Goal: Task Accomplishment & Management: Use online tool/utility

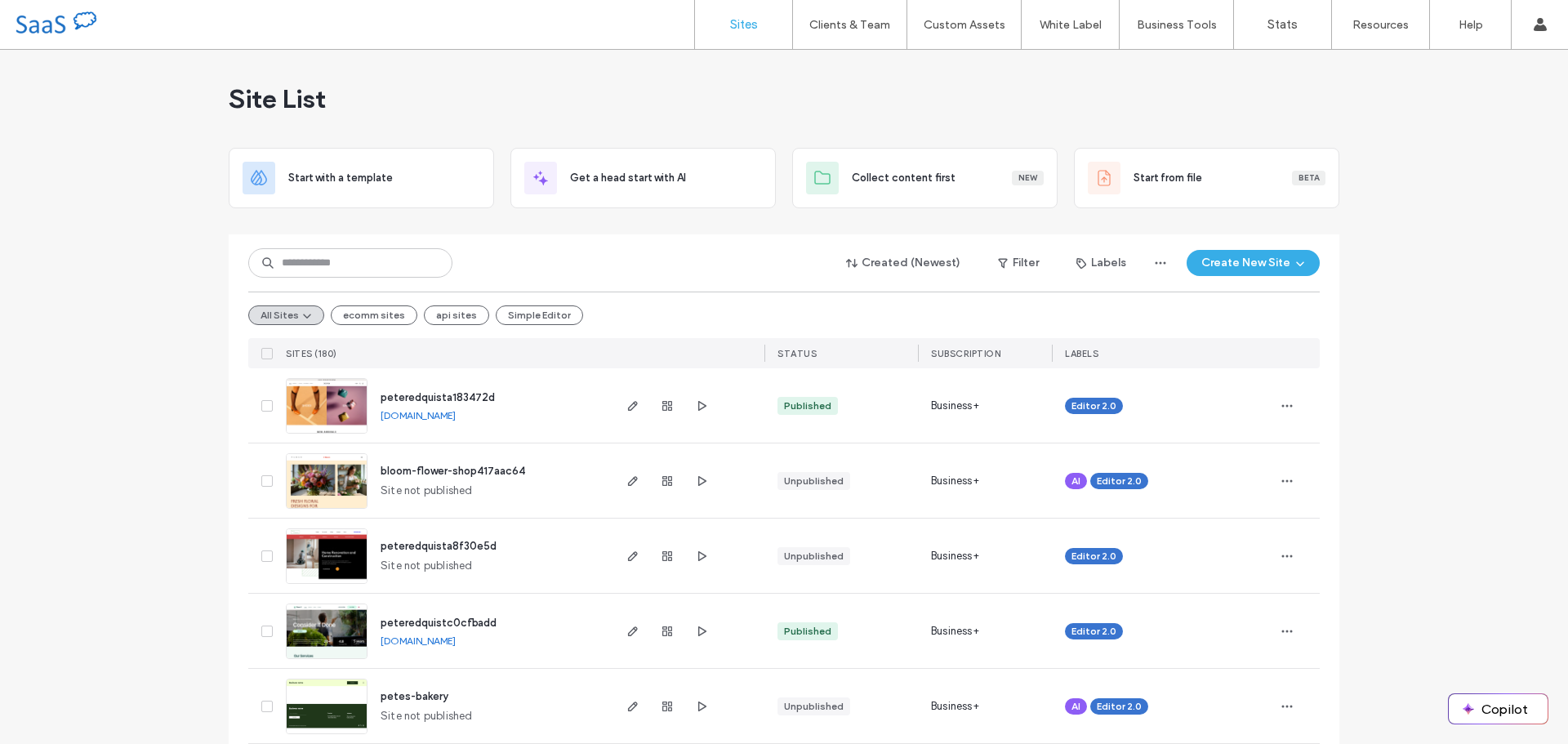
click at [339, 412] on img at bounding box center [327, 435] width 80 height 111
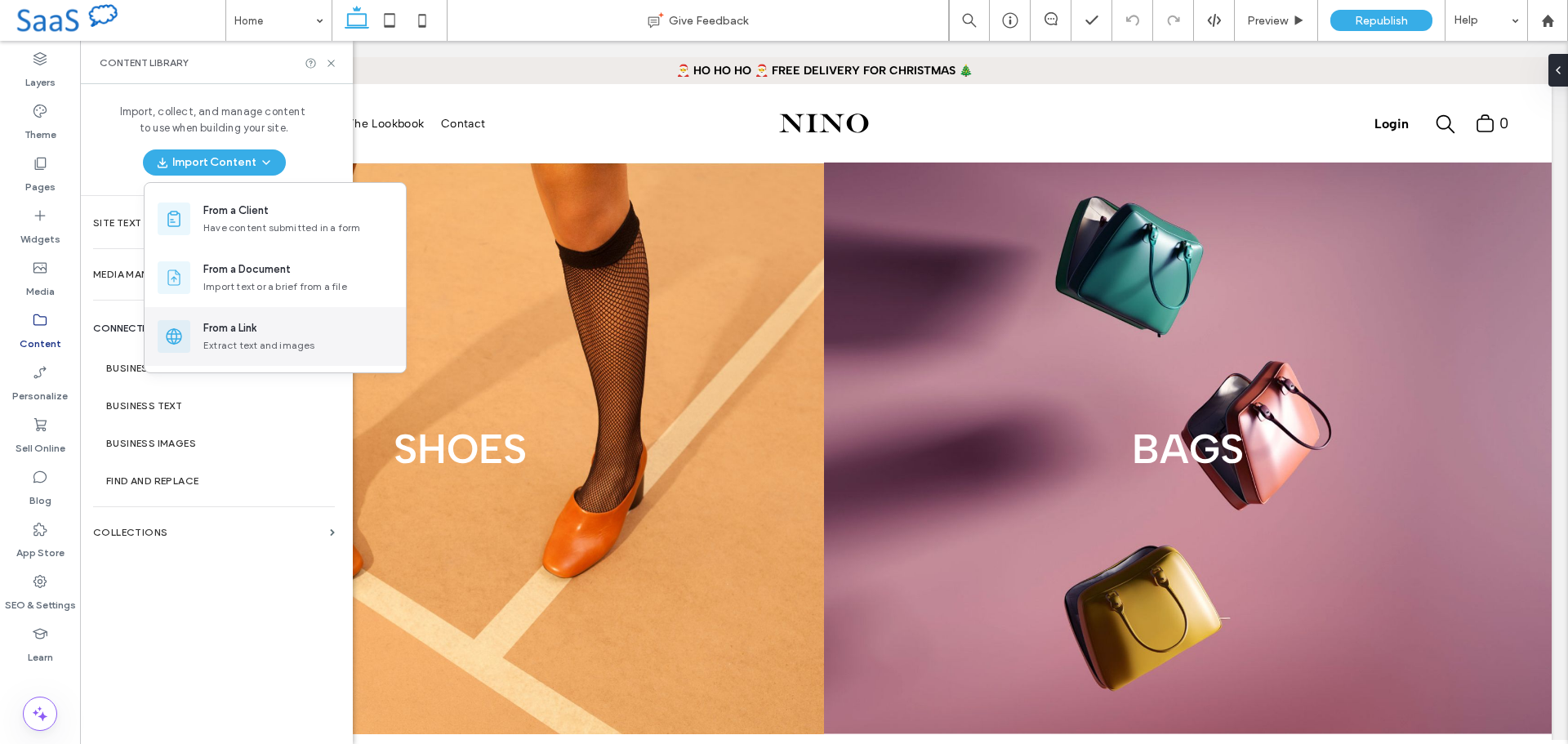
click at [252, 318] on div "From a Link Extract text and images" at bounding box center [275, 336] width 261 height 59
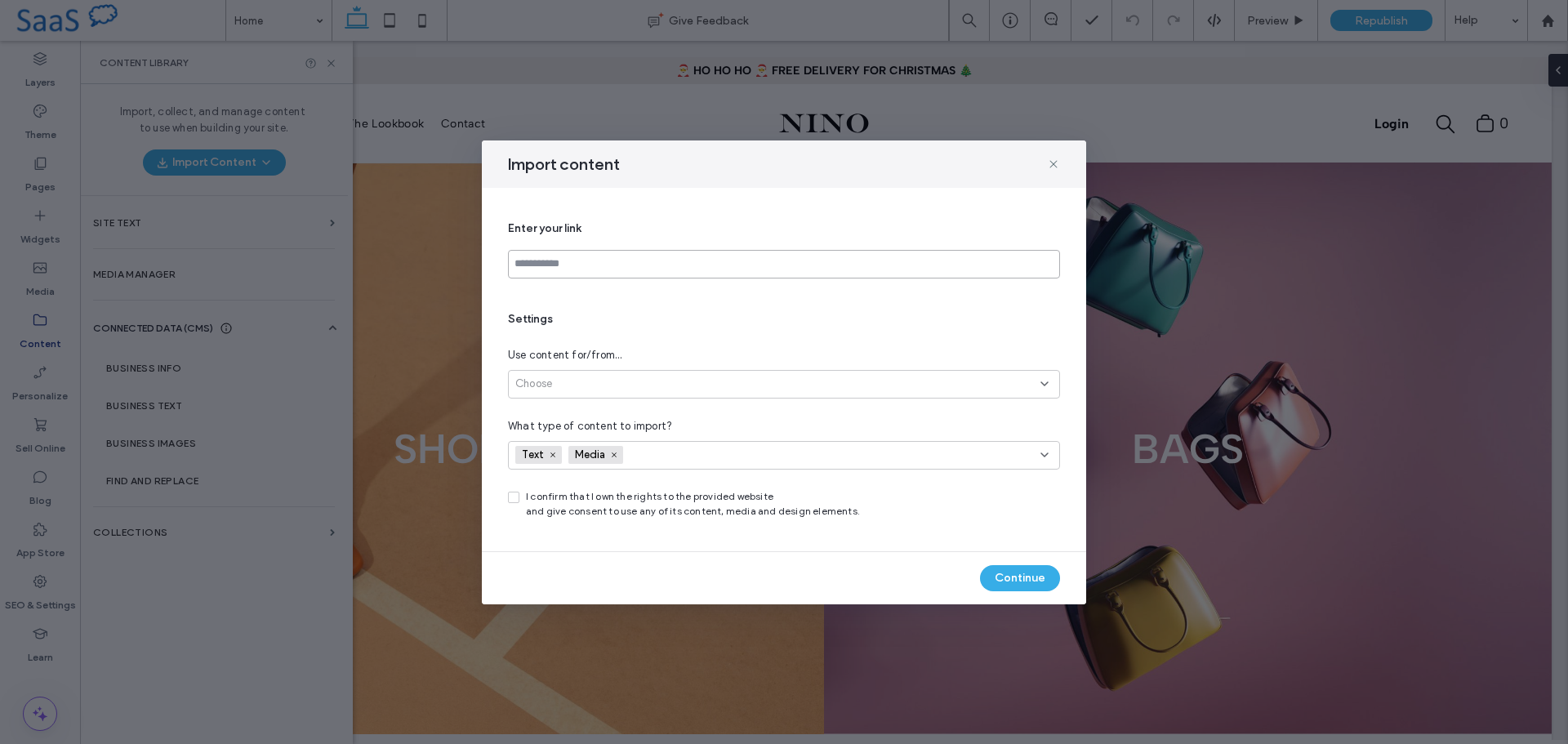
click at [604, 260] on input at bounding box center [784, 264] width 552 height 29
paste input "**********"
type input "**********"
click at [618, 381] on div "Choose" at bounding box center [778, 384] width 525 height 16
click at [576, 443] on span "All site pages (up to 30)" at bounding box center [574, 442] width 119 height 16
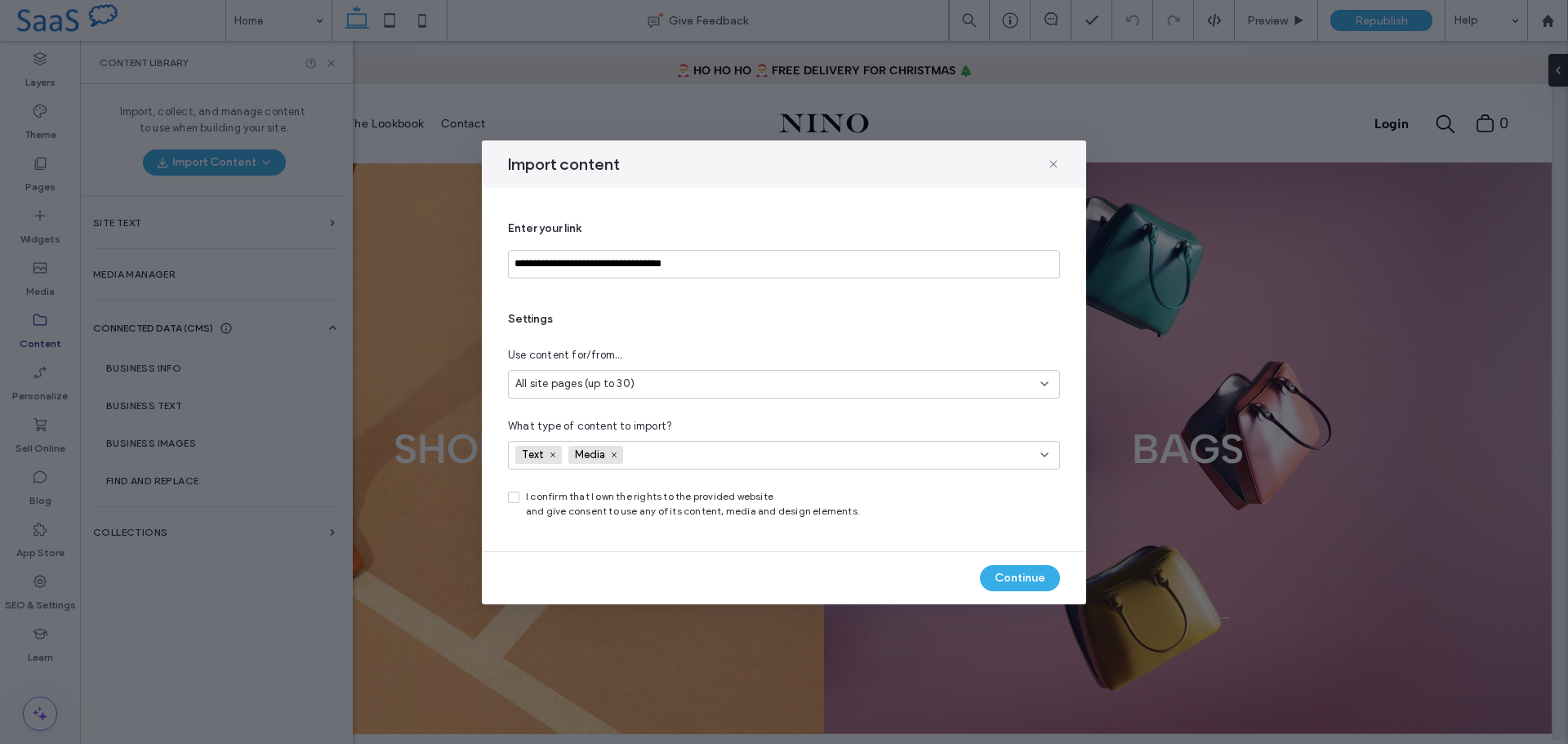
click at [605, 501] on span "I confirm that I own the rights to the provided website and give consent to use…" at bounding box center [693, 504] width 334 height 29
click at [506, 497] on div "**********" at bounding box center [784, 369] width 604 height 364
click at [509, 497] on span at bounding box center [514, 497] width 12 height 12
click at [1034, 580] on button "Continue" at bounding box center [1020, 578] width 80 height 26
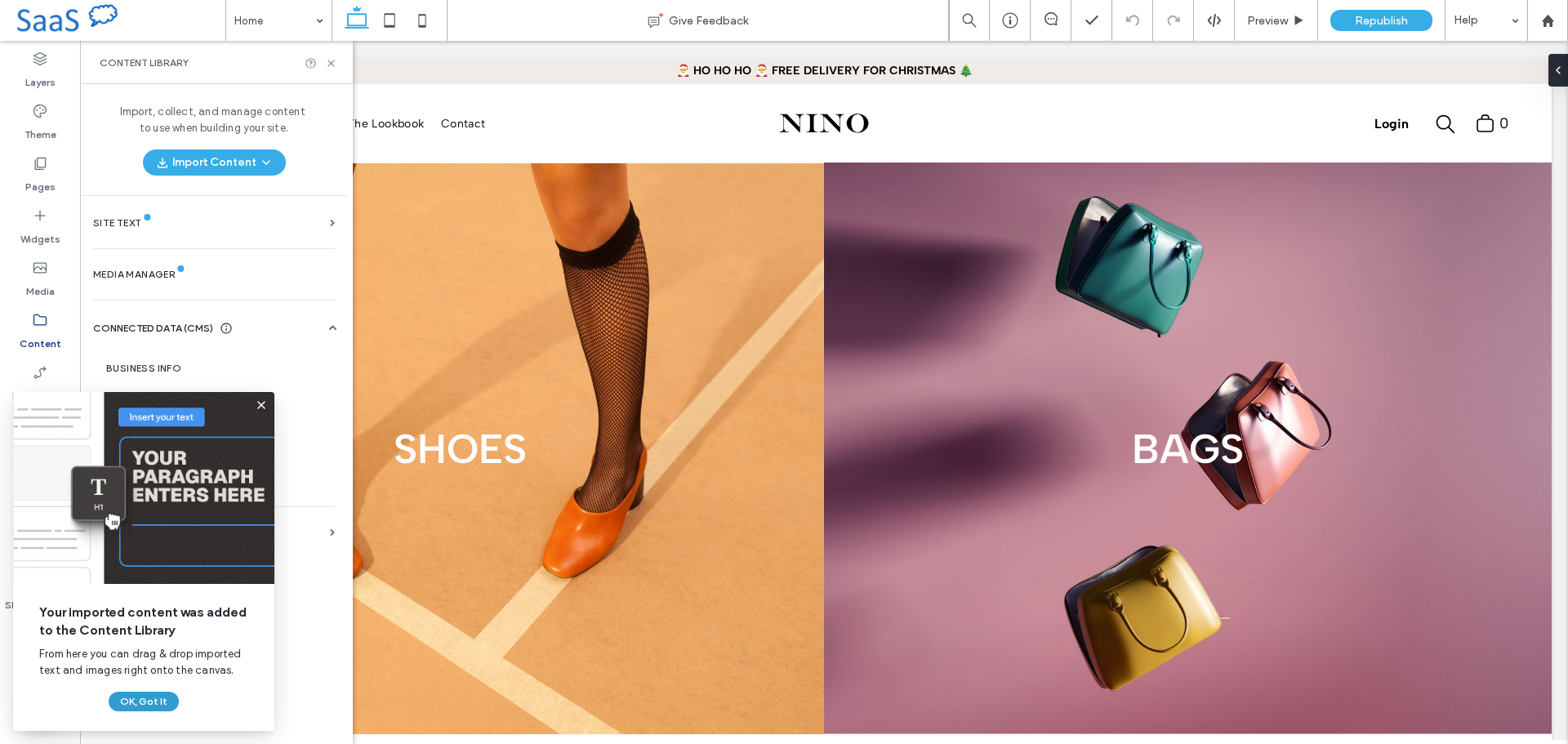
click at [152, 695] on button "OK, Got It" at bounding box center [143, 701] width 70 height 20
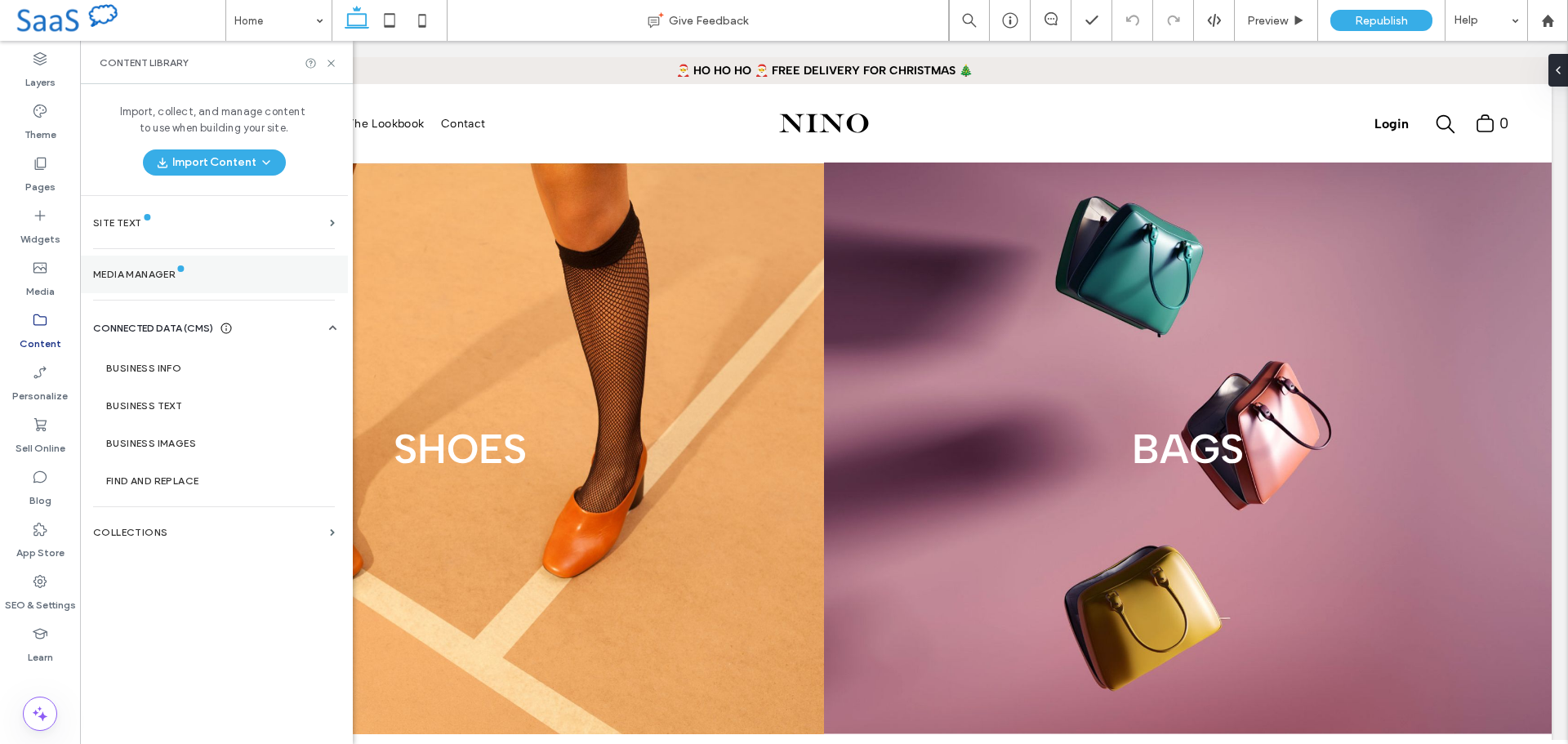
click at [150, 269] on label "Media Manager" at bounding box center [134, 274] width 83 height 12
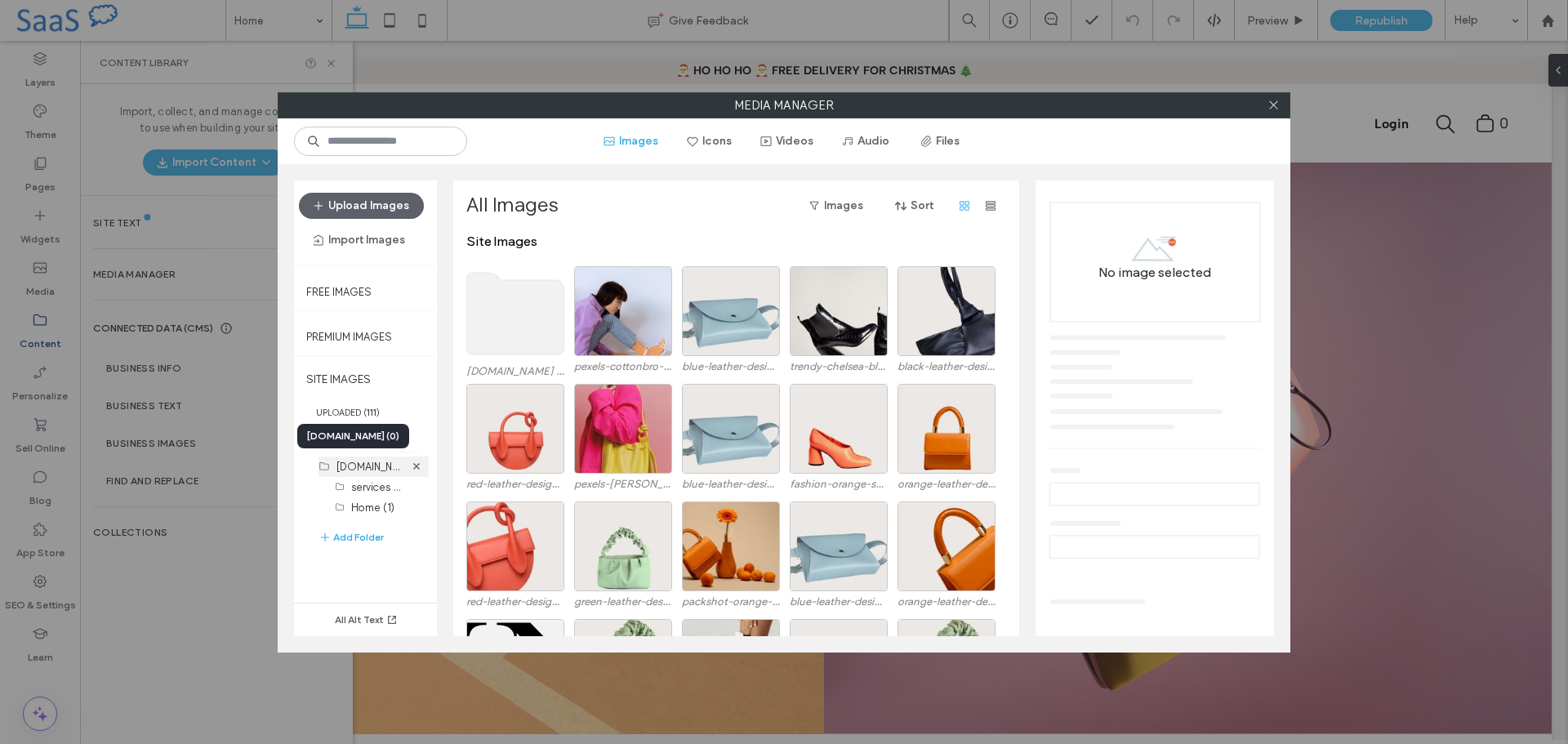
click at [359, 470] on label "northlabpestcontrol.com (0)" at bounding box center [385, 465] width 96 height 15
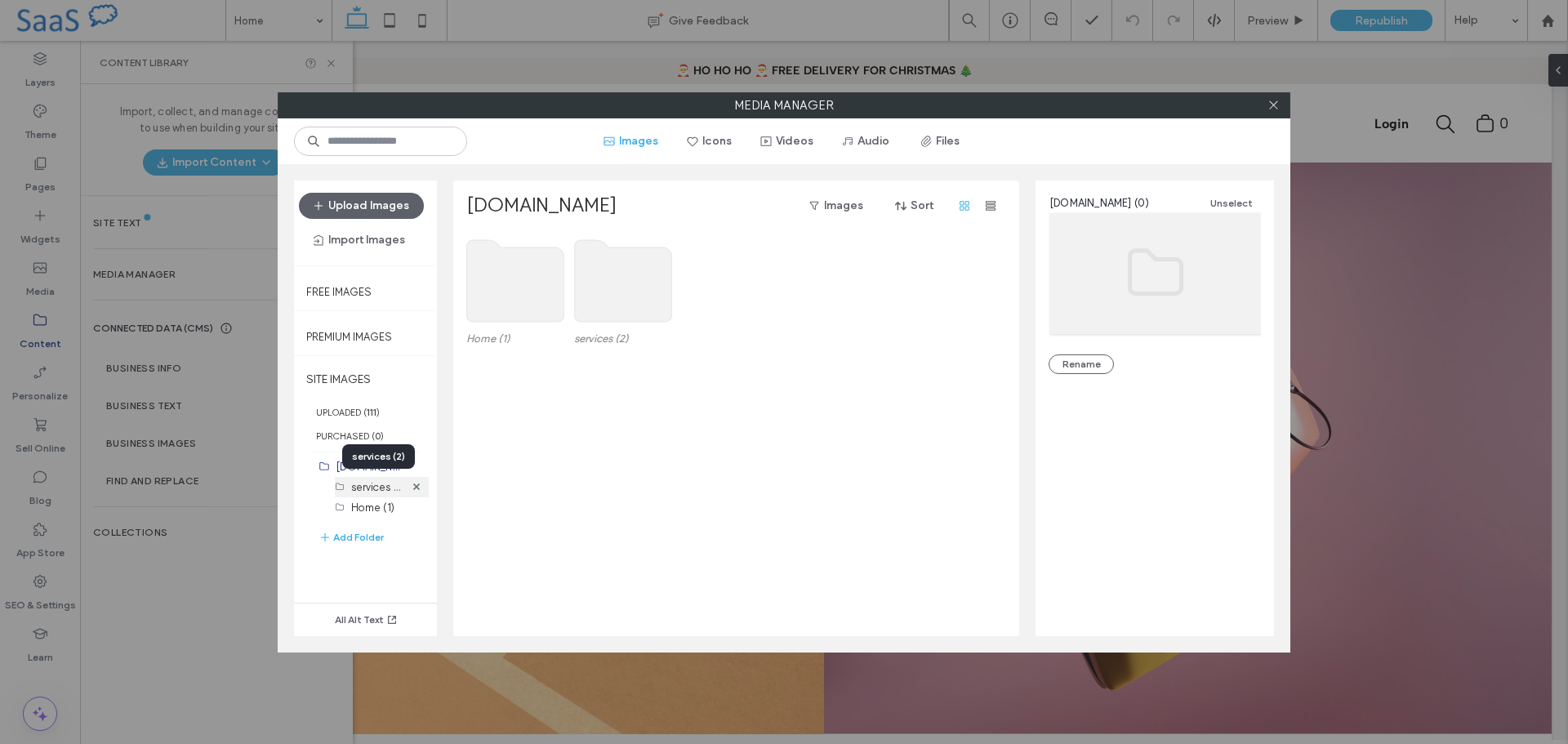
click at [362, 486] on label "services (2)" at bounding box center [378, 485] width 54 height 15
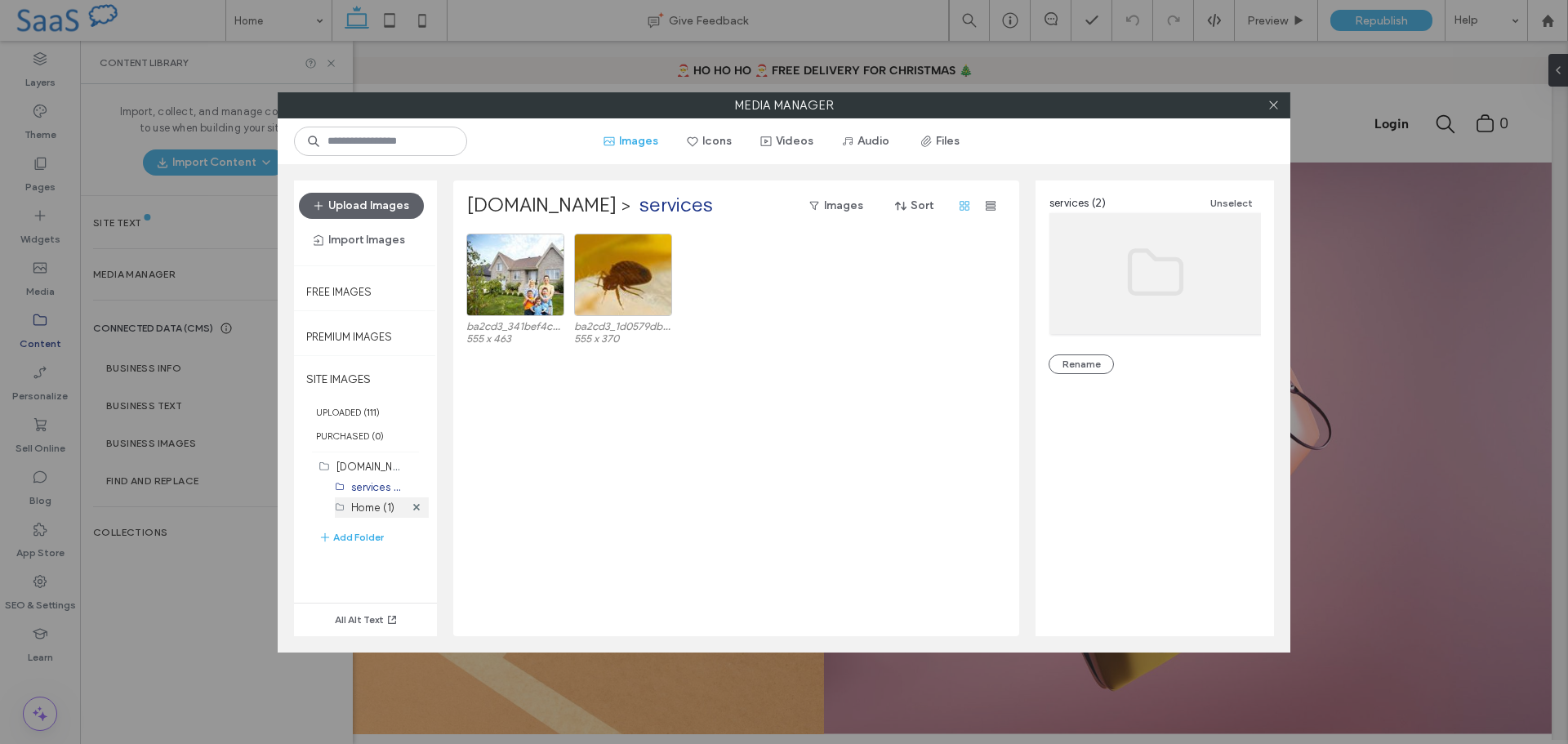
click at [367, 509] on label "Home (1)" at bounding box center [373, 508] width 44 height 13
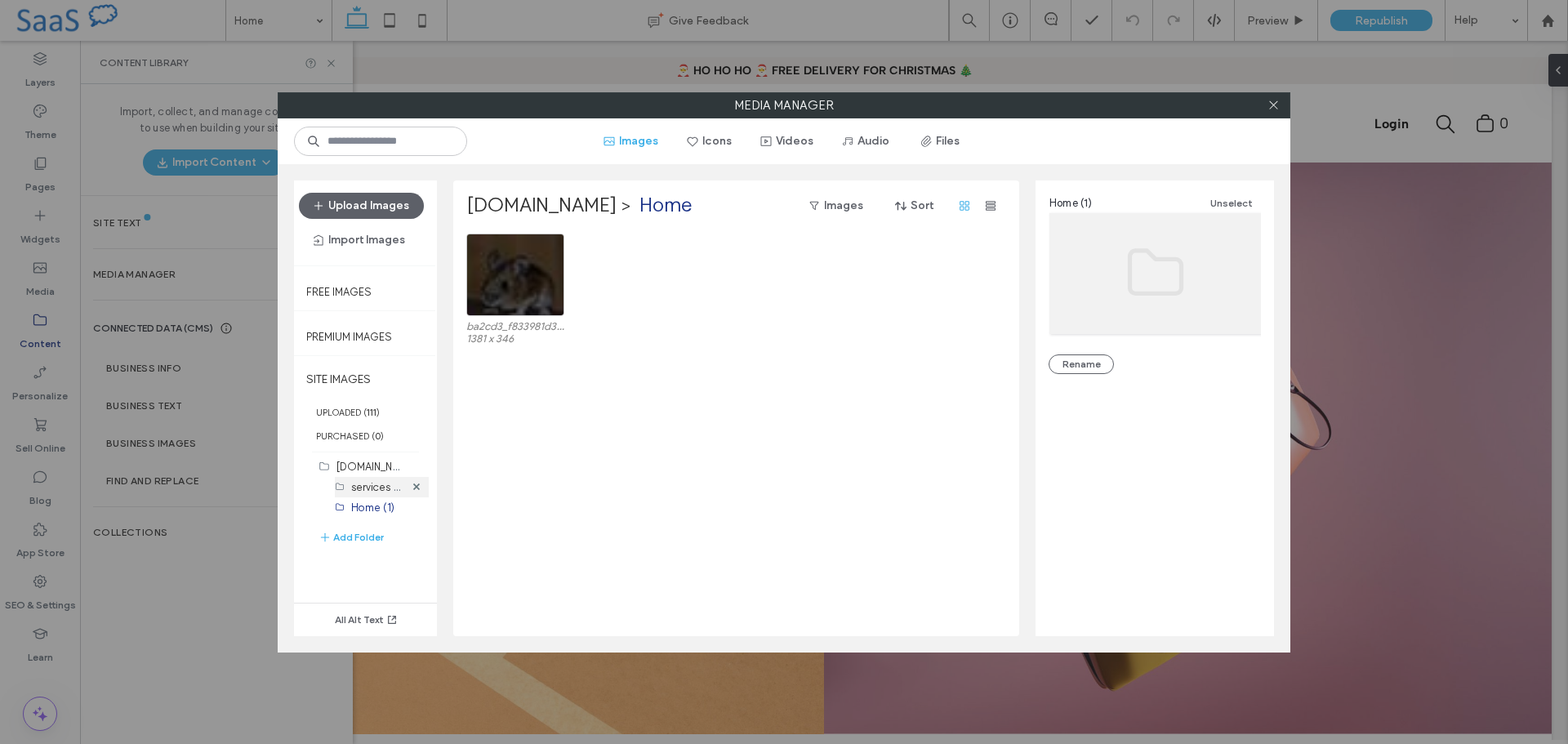
click at [366, 485] on label "services (2)" at bounding box center [378, 485] width 54 height 15
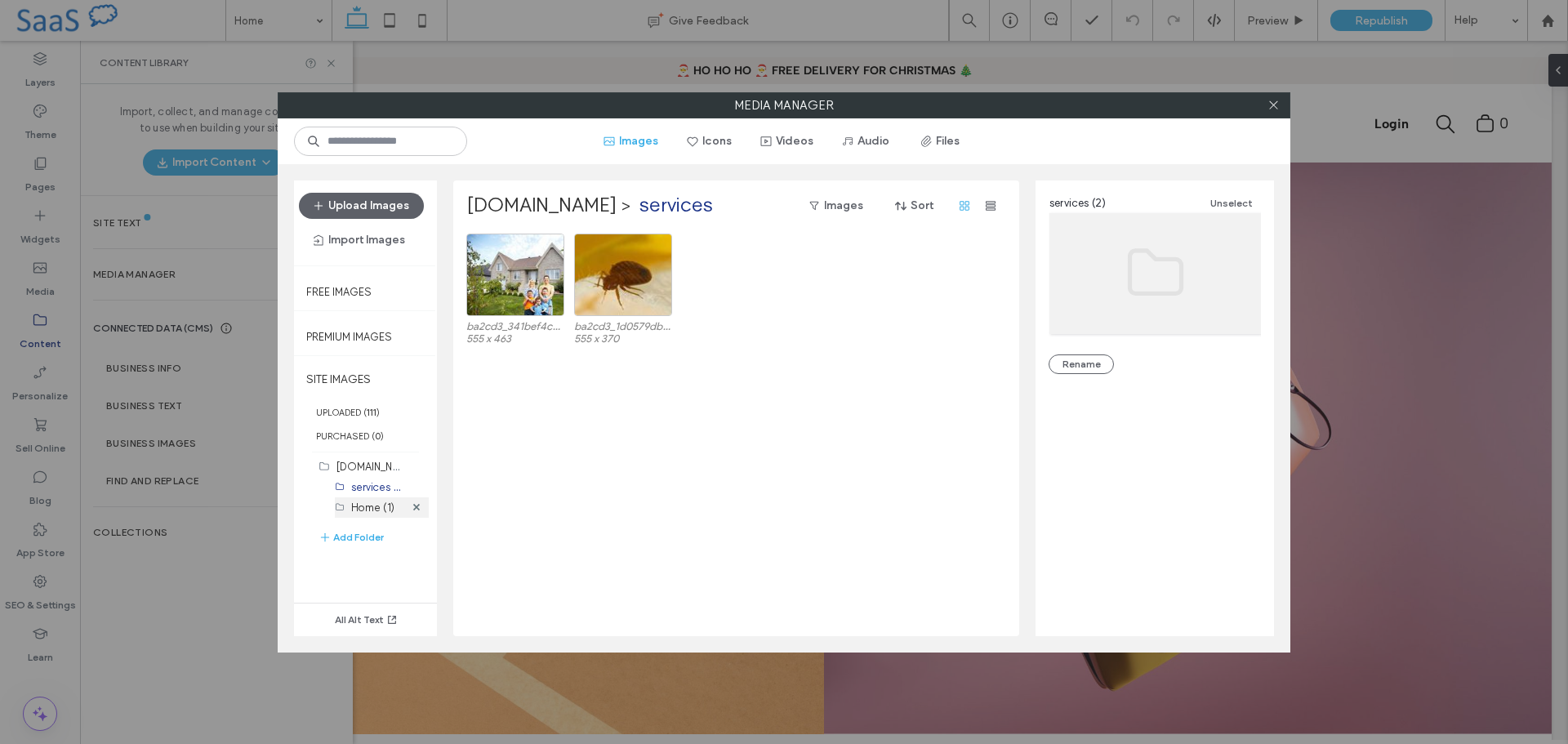
click at [365, 504] on label "Home (1)" at bounding box center [373, 508] width 44 height 13
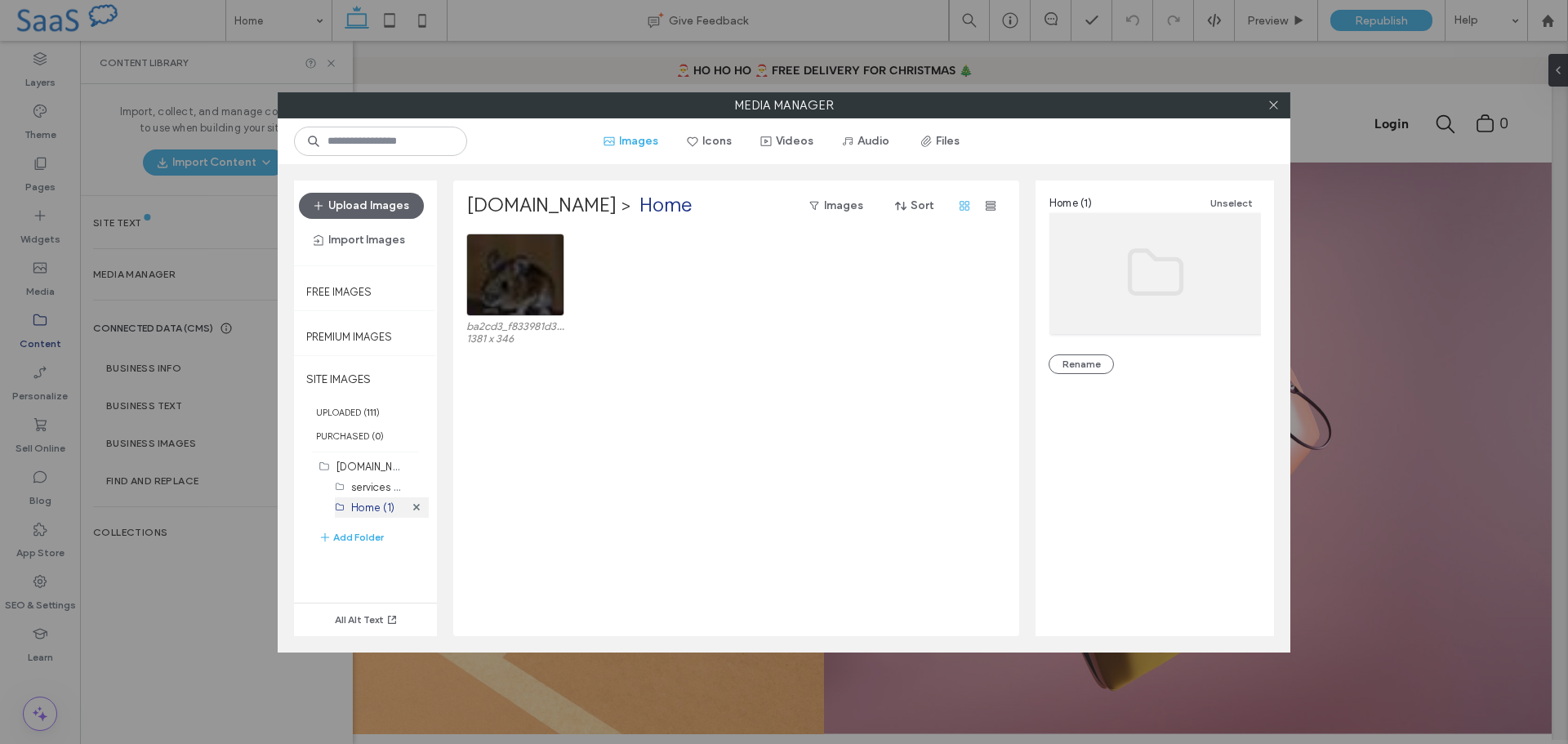
click at [364, 502] on label "Home (1)" at bounding box center [373, 508] width 44 height 13
drag, startPoint x: 129, startPoint y: 656, endPoint x: 146, endPoint y: 639, distance: 24.0
click at [132, 654] on div "Media Manager Images Icons Videos Audio Files Upload Images Import Images Free …" at bounding box center [784, 372] width 1568 height 744
click at [1275, 101] on icon at bounding box center [1274, 105] width 13 height 13
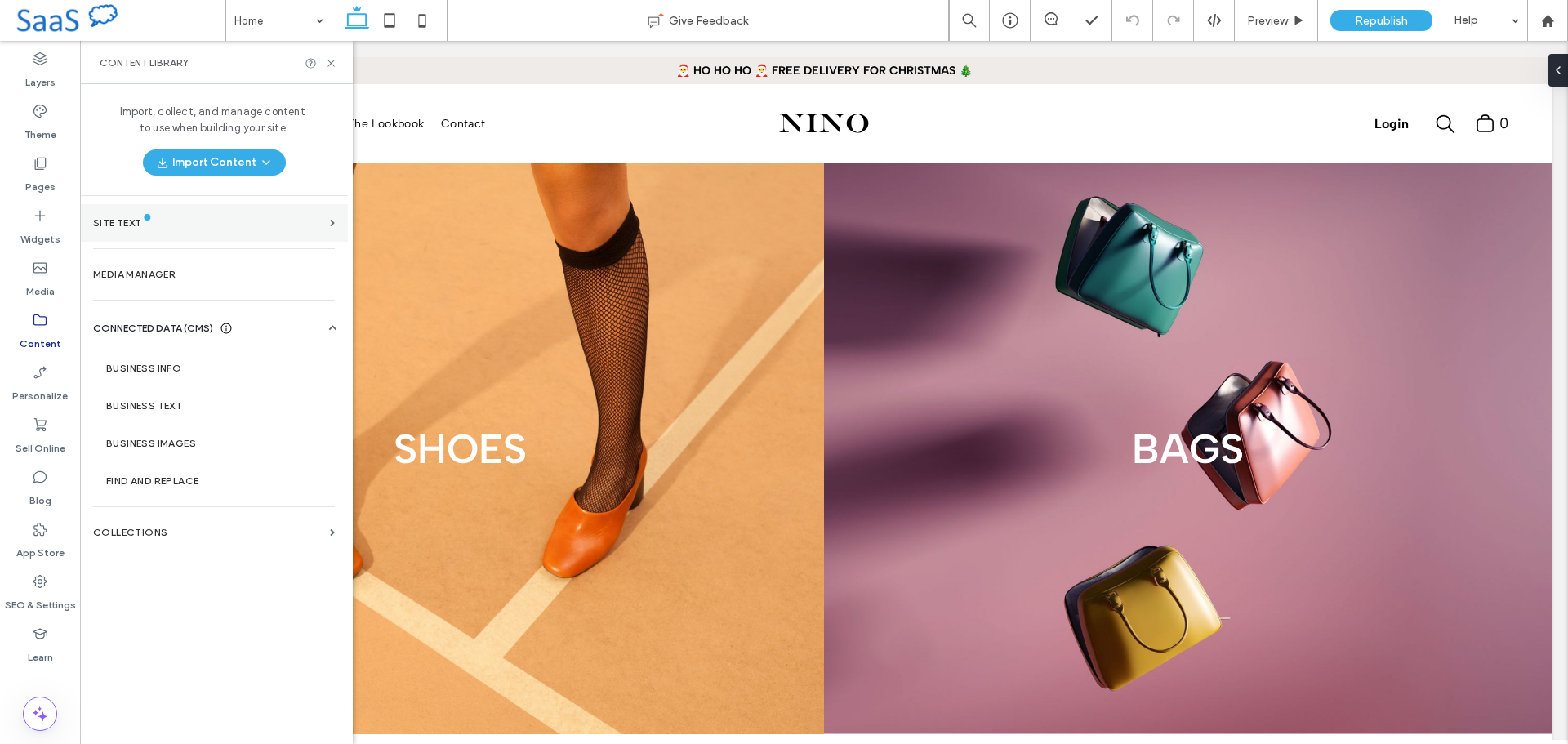
click at [139, 226] on label "Site Text" at bounding box center [118, 222] width 49 height 12
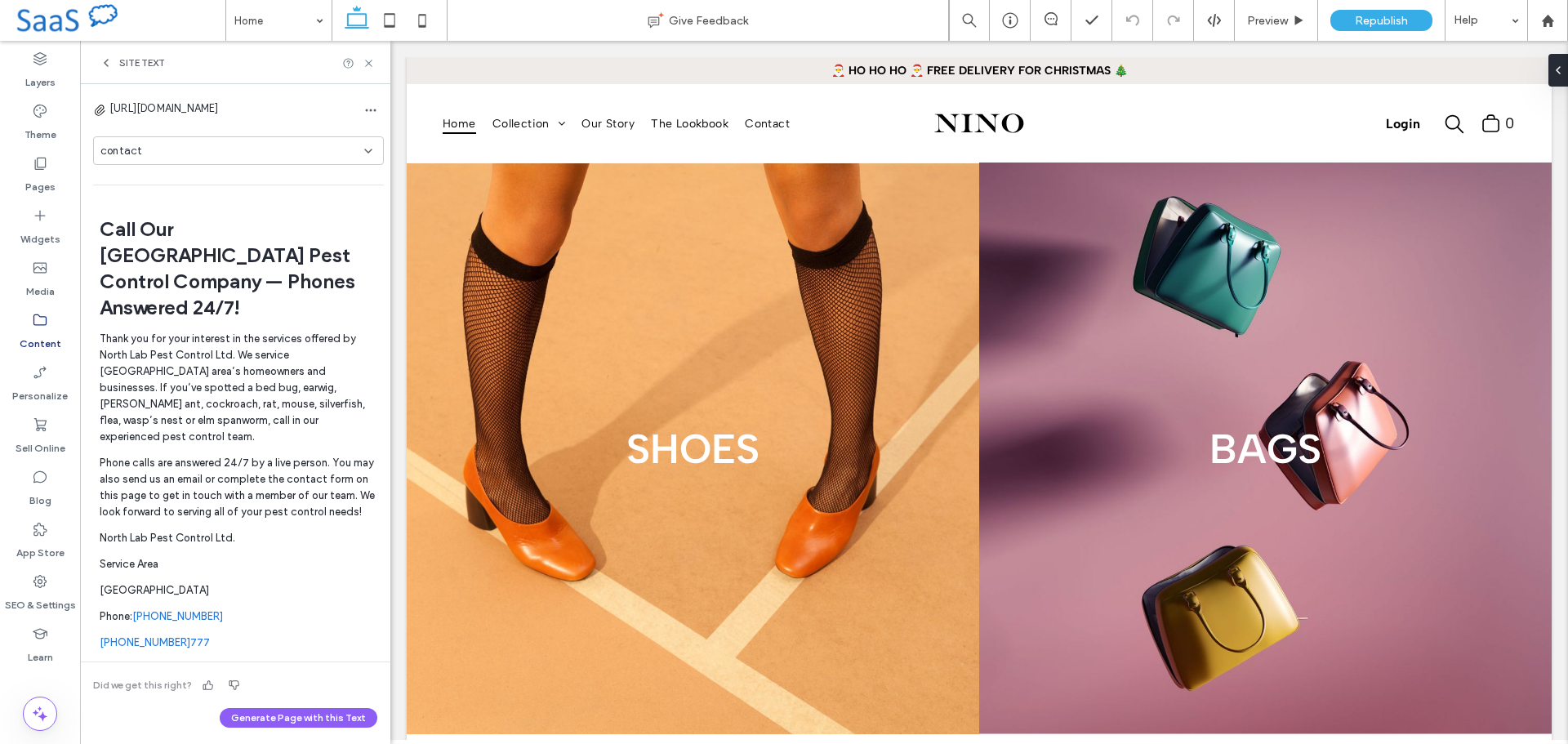
click at [200, 151] on div "contact" at bounding box center [232, 152] width 264 height 16
click at [152, 204] on div "Home" at bounding box center [234, 208] width 280 height 29
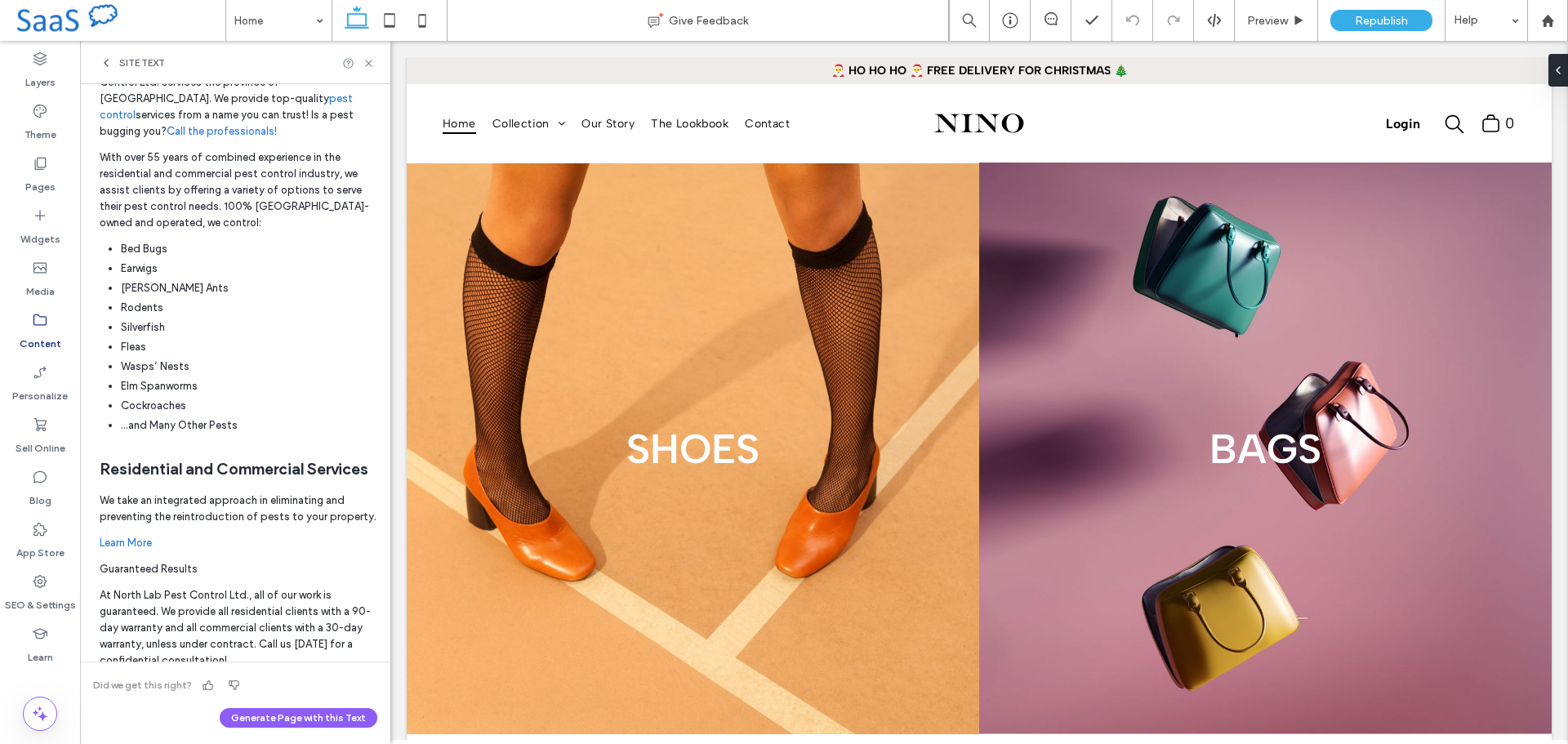
scroll to position [408, 0]
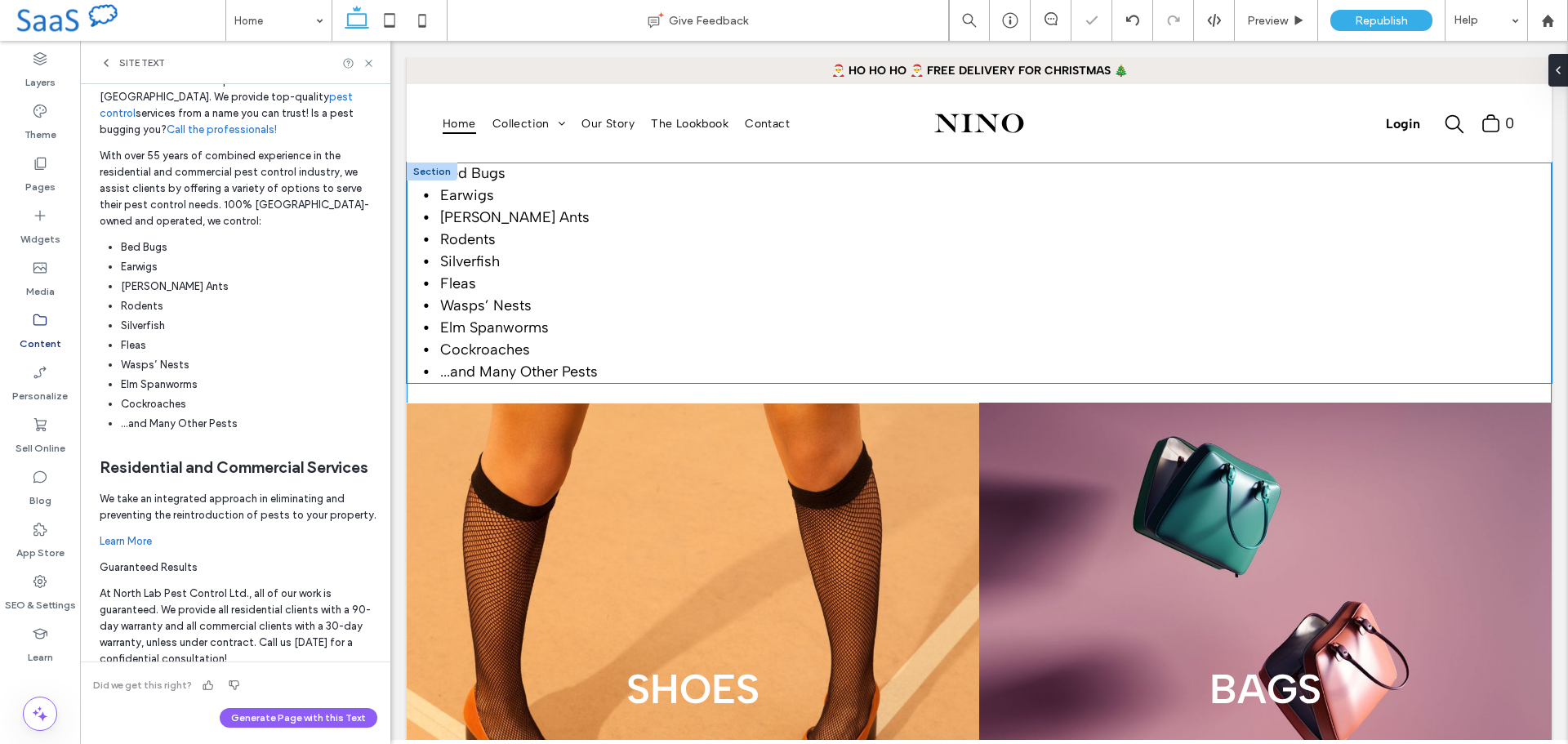
click at [578, 261] on li "Silverfish" at bounding box center [995, 261] width 1116 height 22
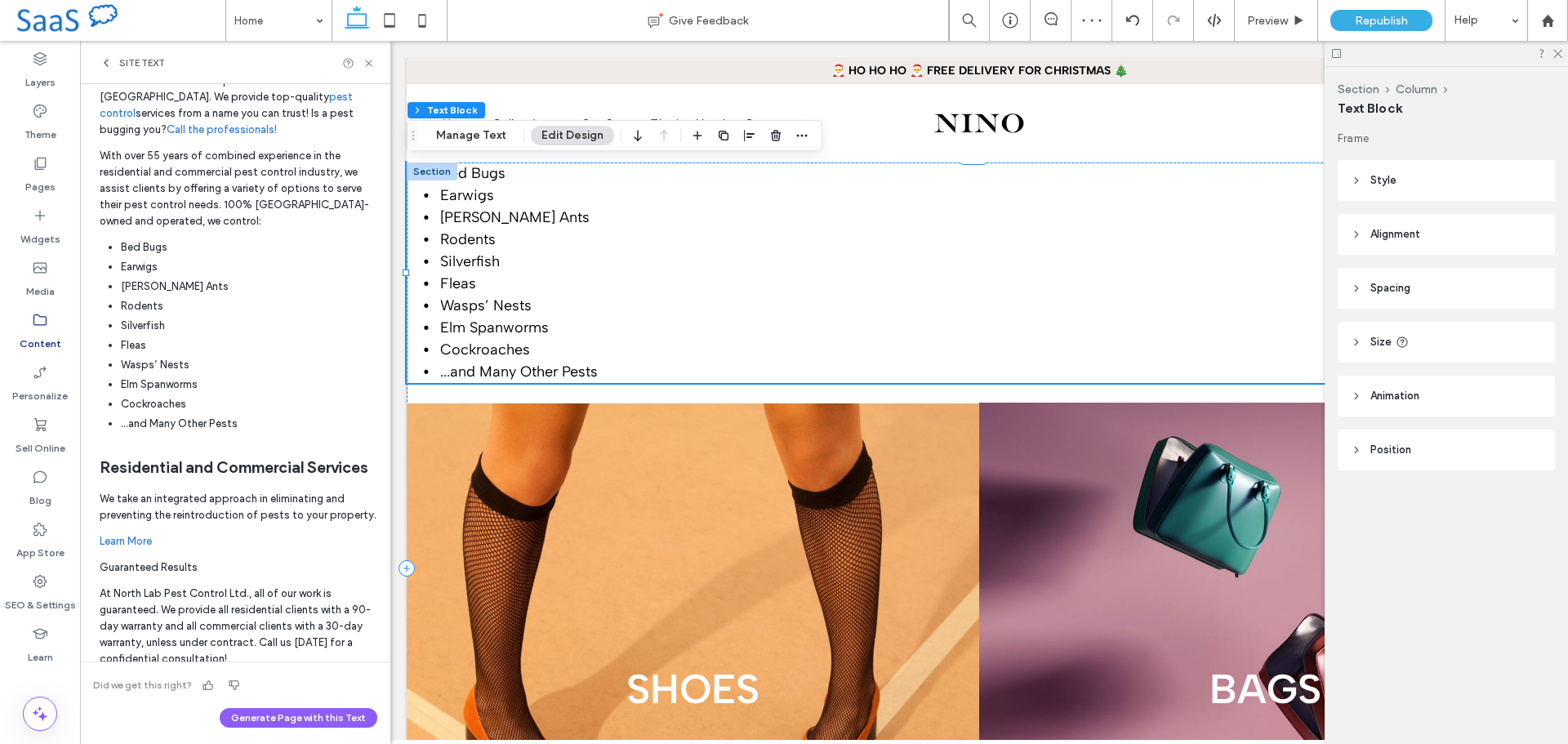
click at [483, 258] on span "Silverfish" at bounding box center [470, 261] width 60 height 18
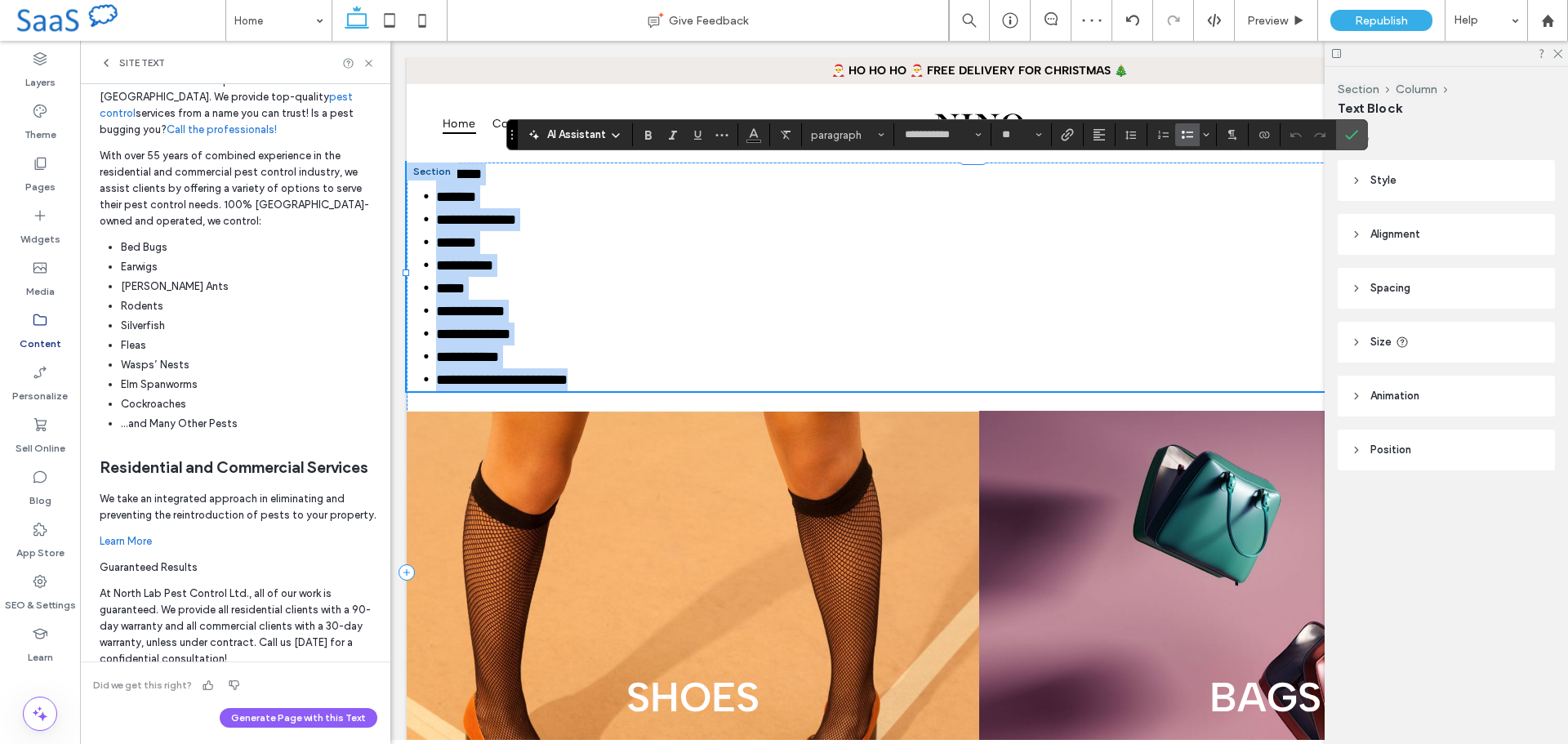
click at [606, 277] on li "*****" at bounding box center [995, 288] width 1116 height 23
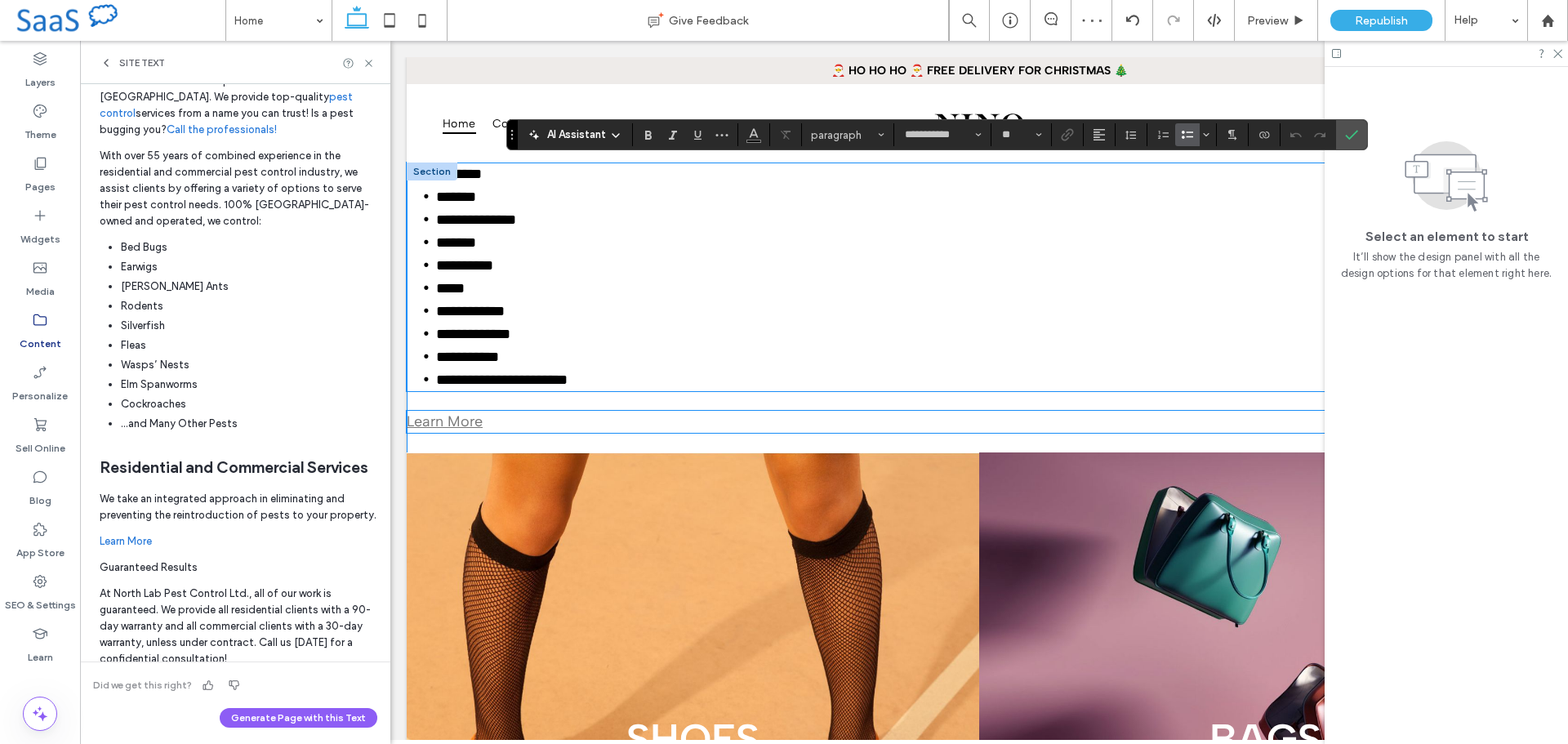
click at [564, 417] on p "Learn More" at bounding box center [979, 422] width 1145 height 22
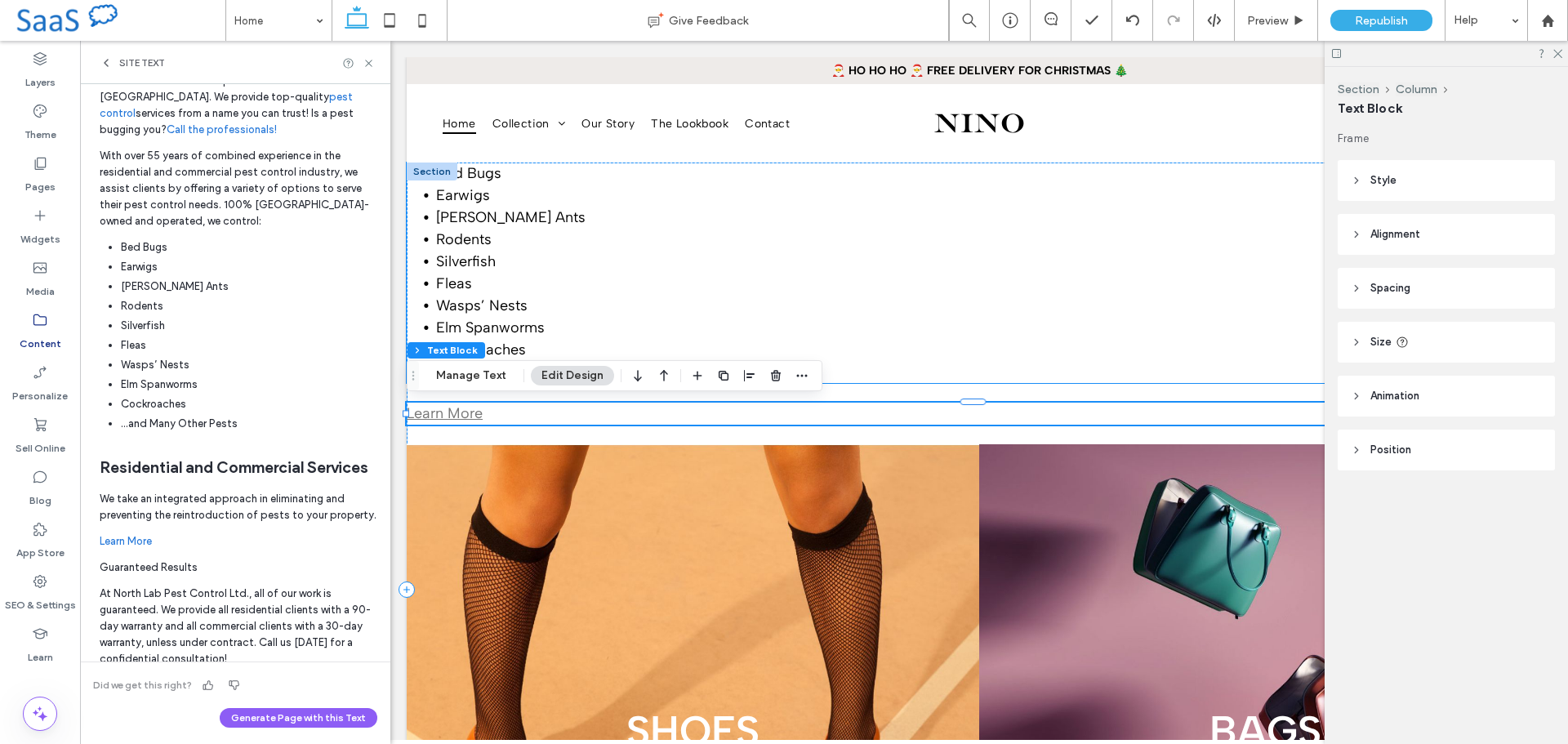
click at [638, 274] on li "Fleas" at bounding box center [995, 284] width 1116 height 22
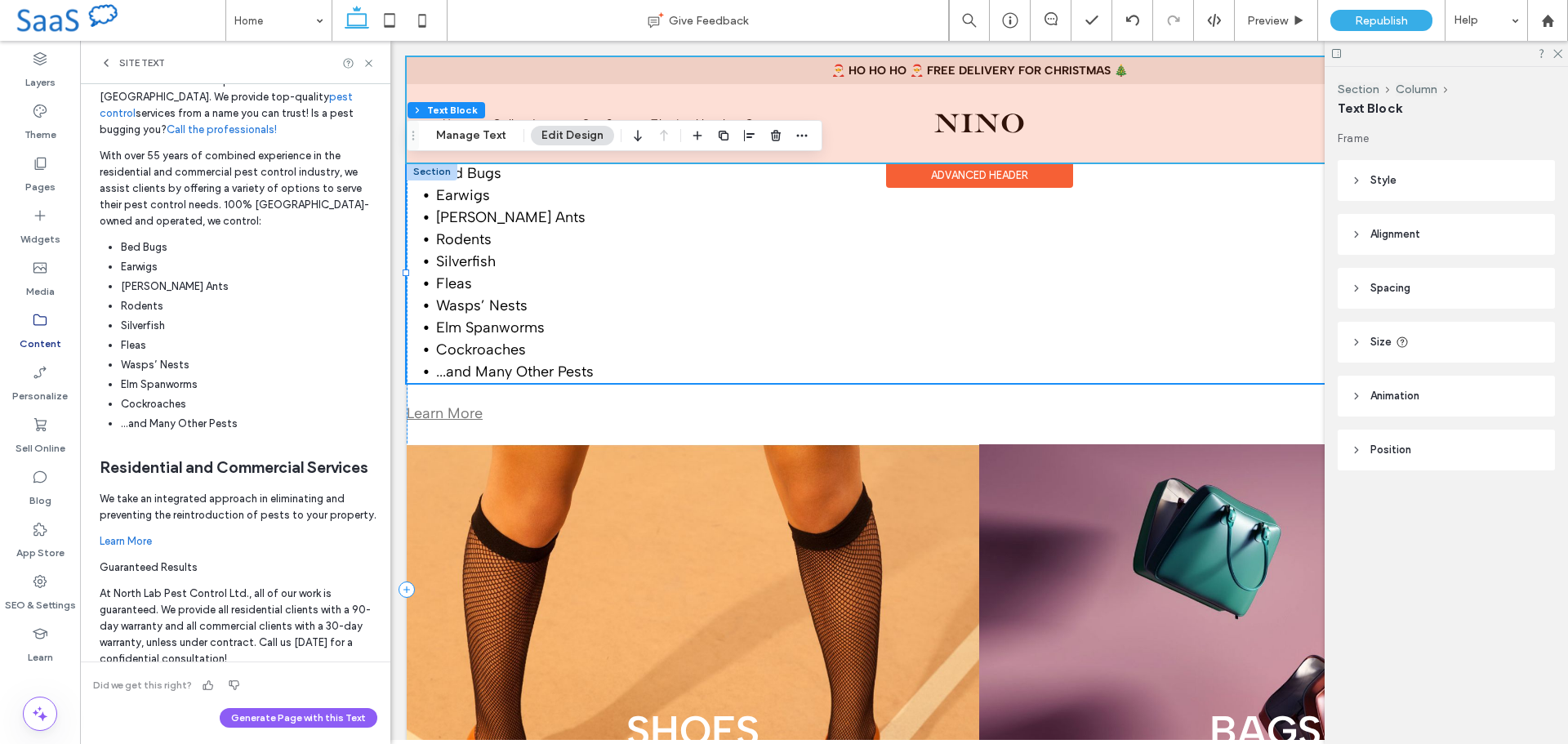
click at [831, 125] on div at bounding box center [979, 110] width 1145 height 105
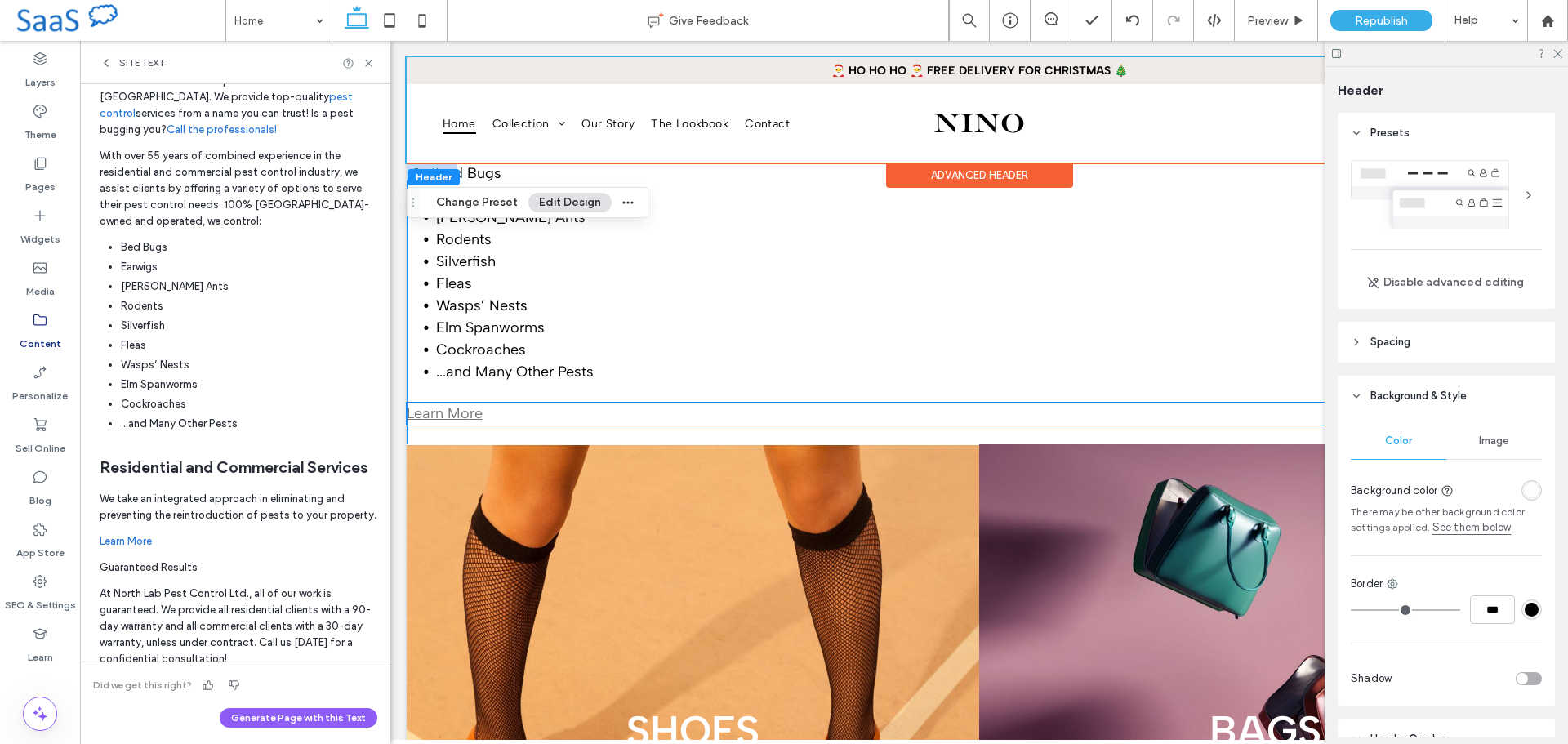
click at [520, 411] on p "Learn More" at bounding box center [979, 414] width 1145 height 22
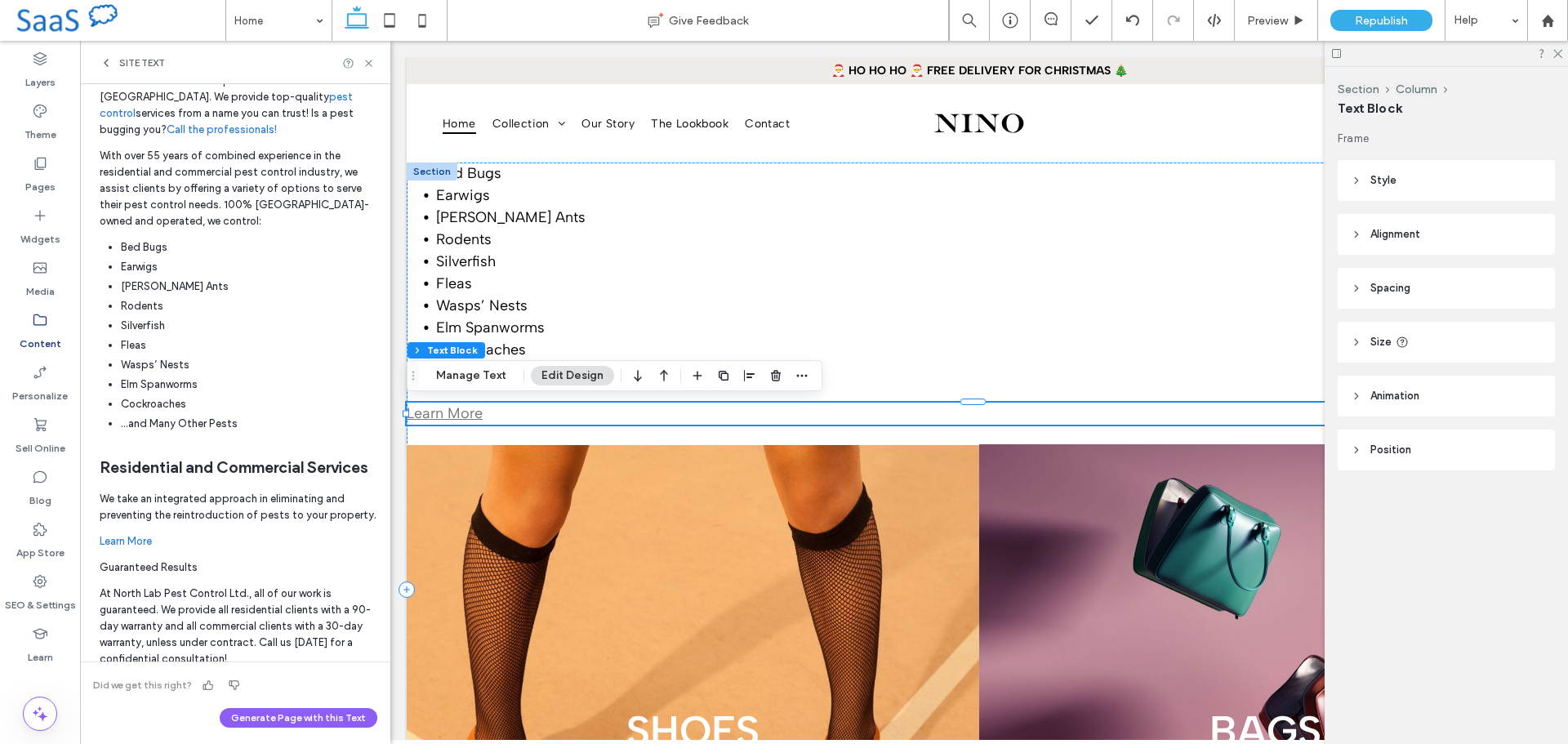
click at [1406, 235] on span "Alignment" at bounding box center [1395, 234] width 50 height 16
click at [1380, 332] on header "Size" at bounding box center [1446, 342] width 217 height 41
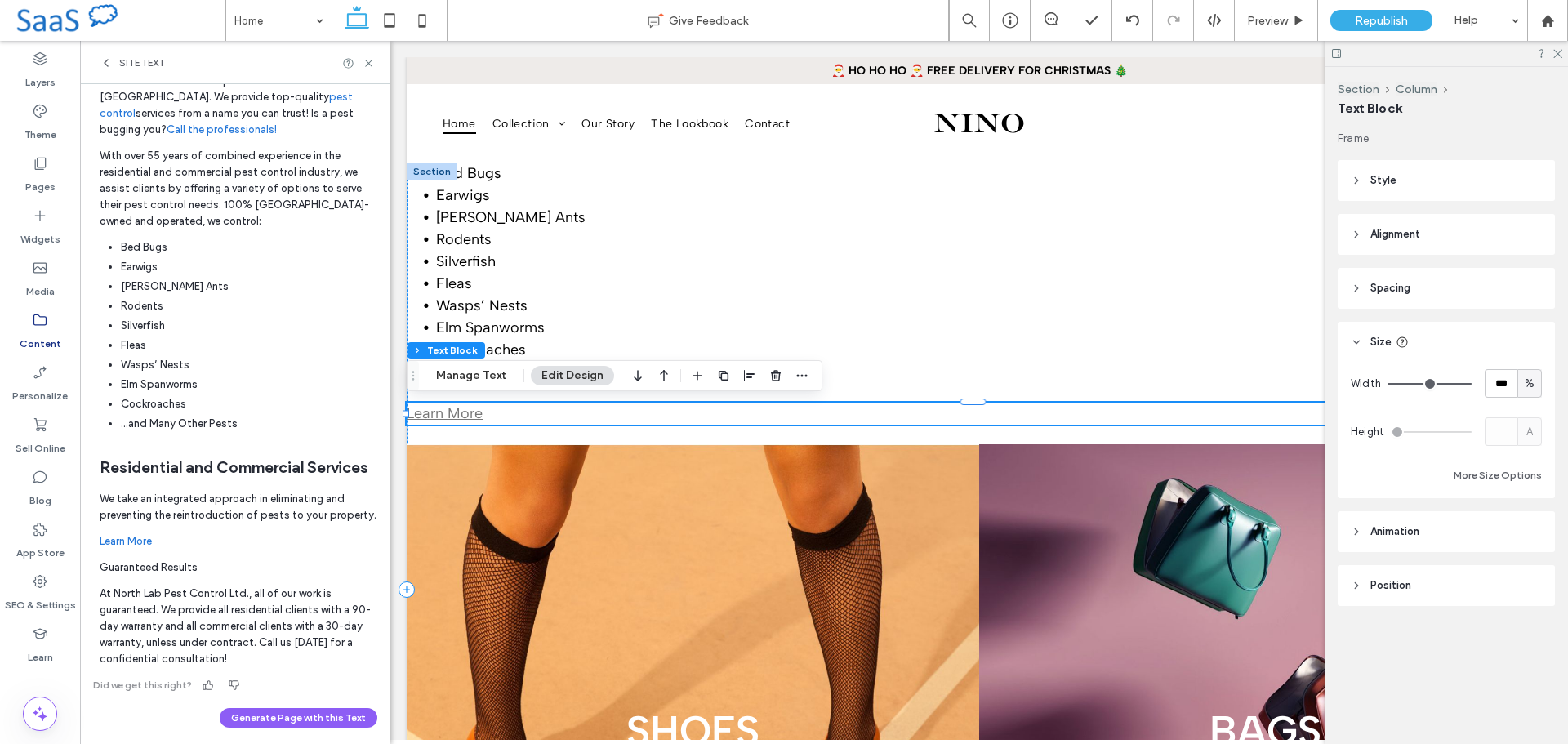
click at [1380, 332] on header "Size" at bounding box center [1446, 342] width 217 height 41
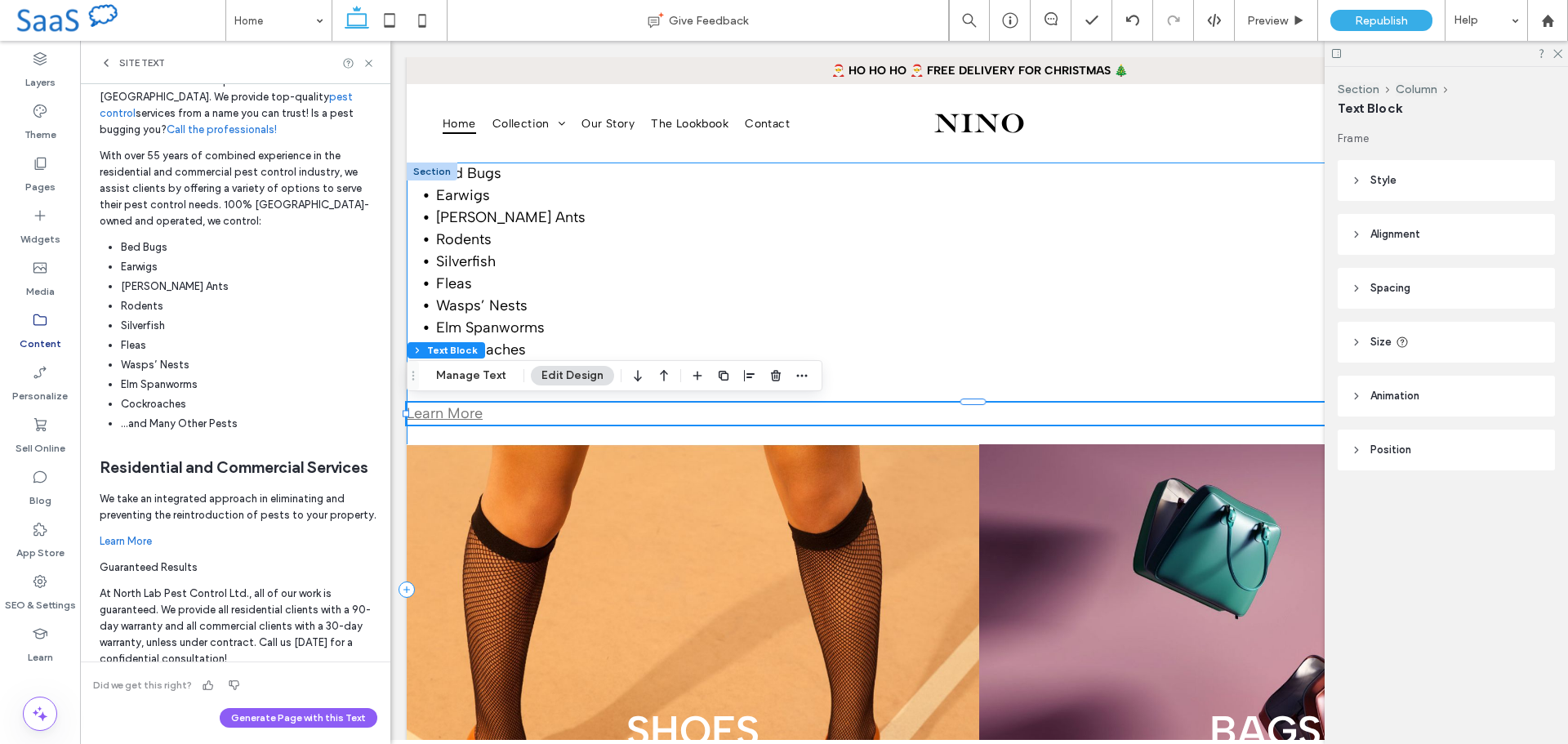
click at [473, 434] on div "Bed Bugs Earwigs Carpenter Ants Rodents Silverfish Fleas Wasps’ Nests Elm Spanw…" at bounding box center [979, 589] width 1145 height 854
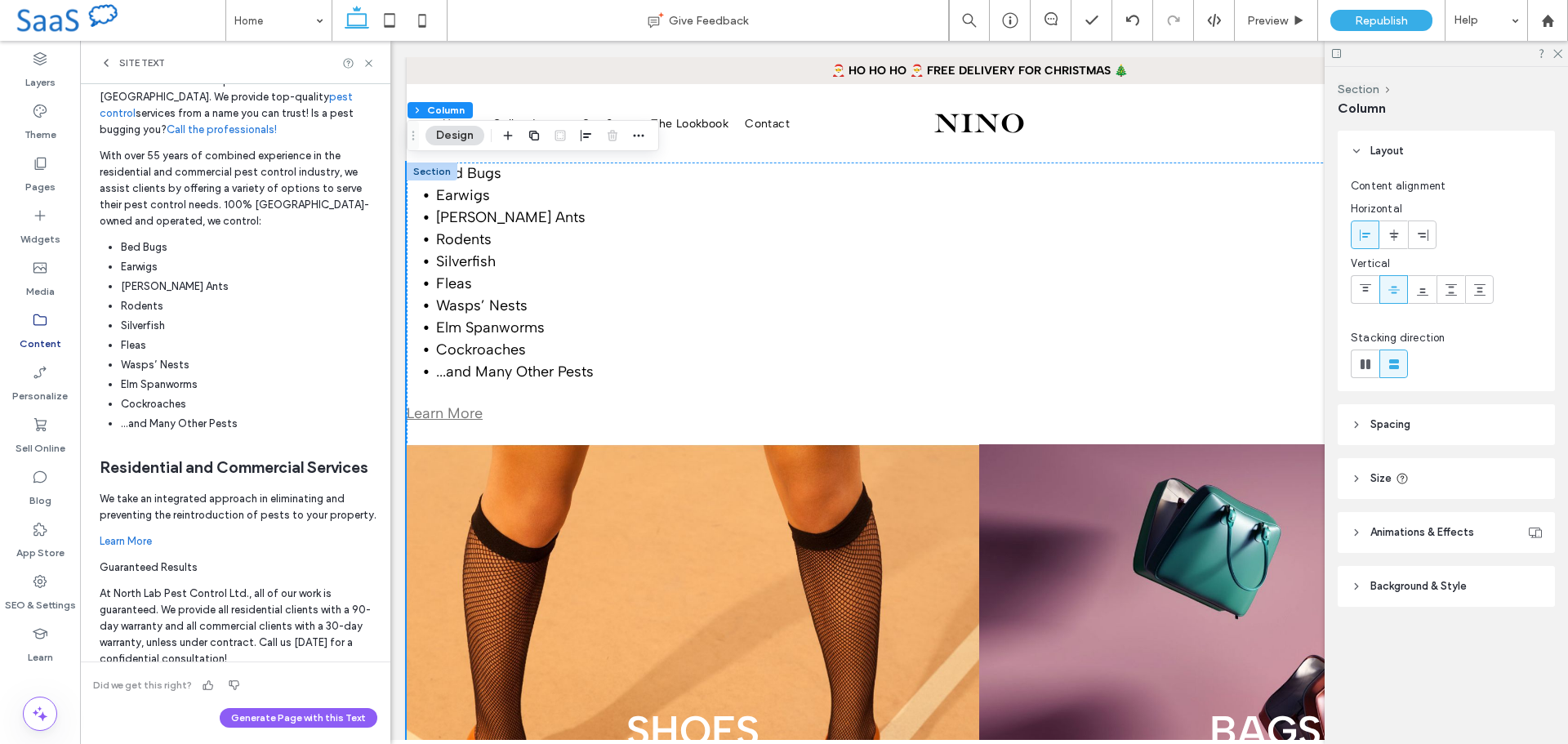
click at [1374, 421] on span "Spacing" at bounding box center [1390, 425] width 40 height 16
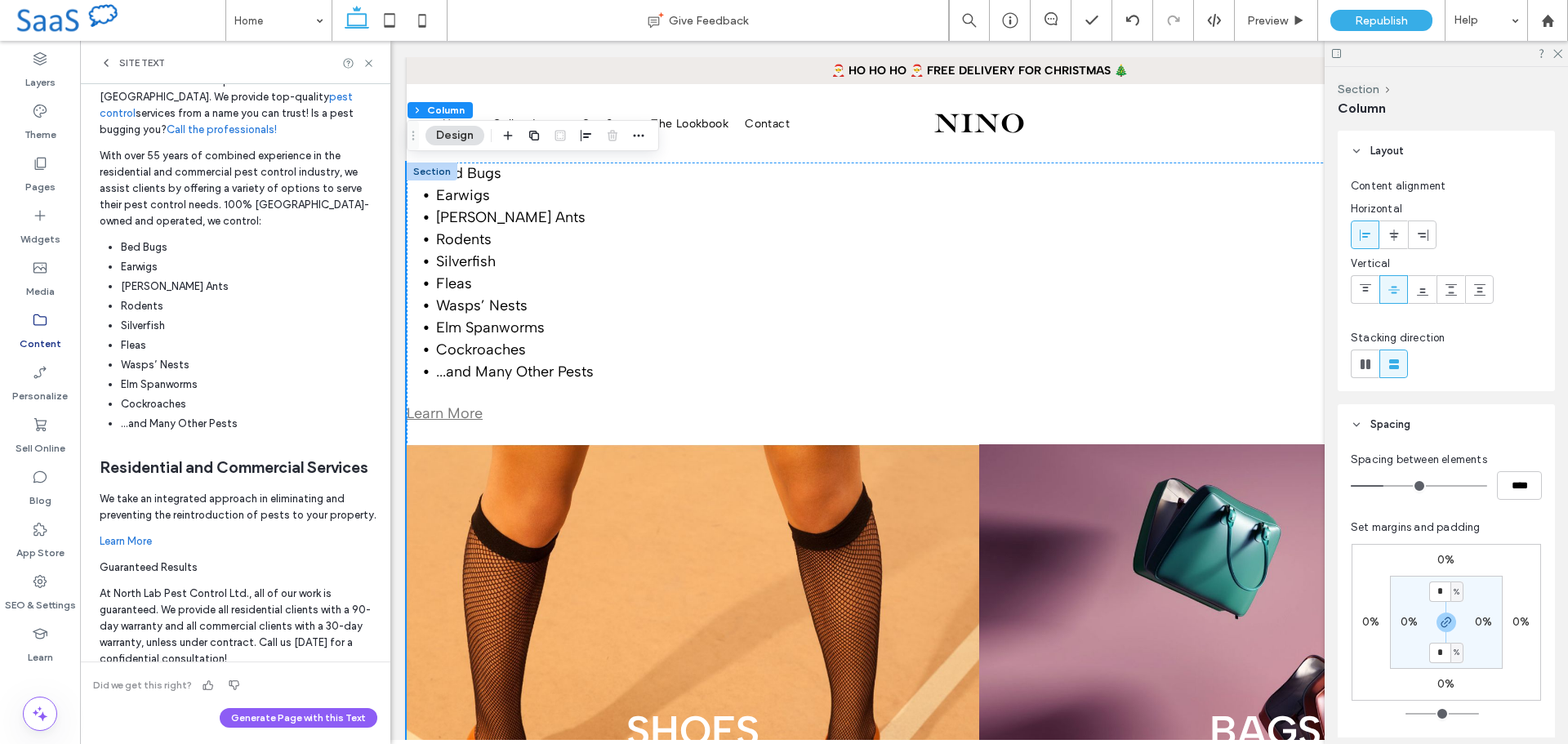
click at [1374, 421] on span "Spacing" at bounding box center [1390, 425] width 40 height 16
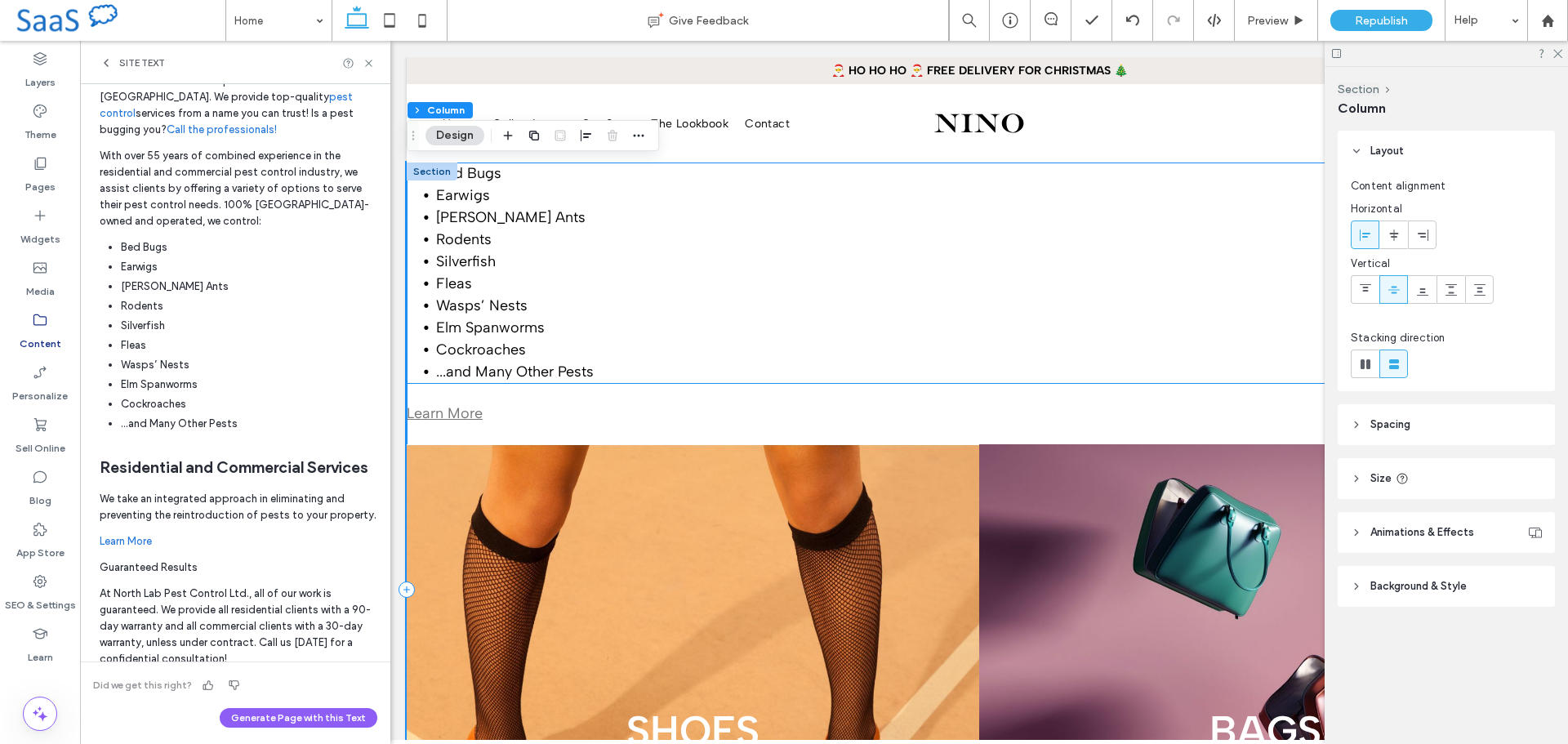
click at [507, 353] on span "Cockroaches" at bounding box center [481, 349] width 90 height 18
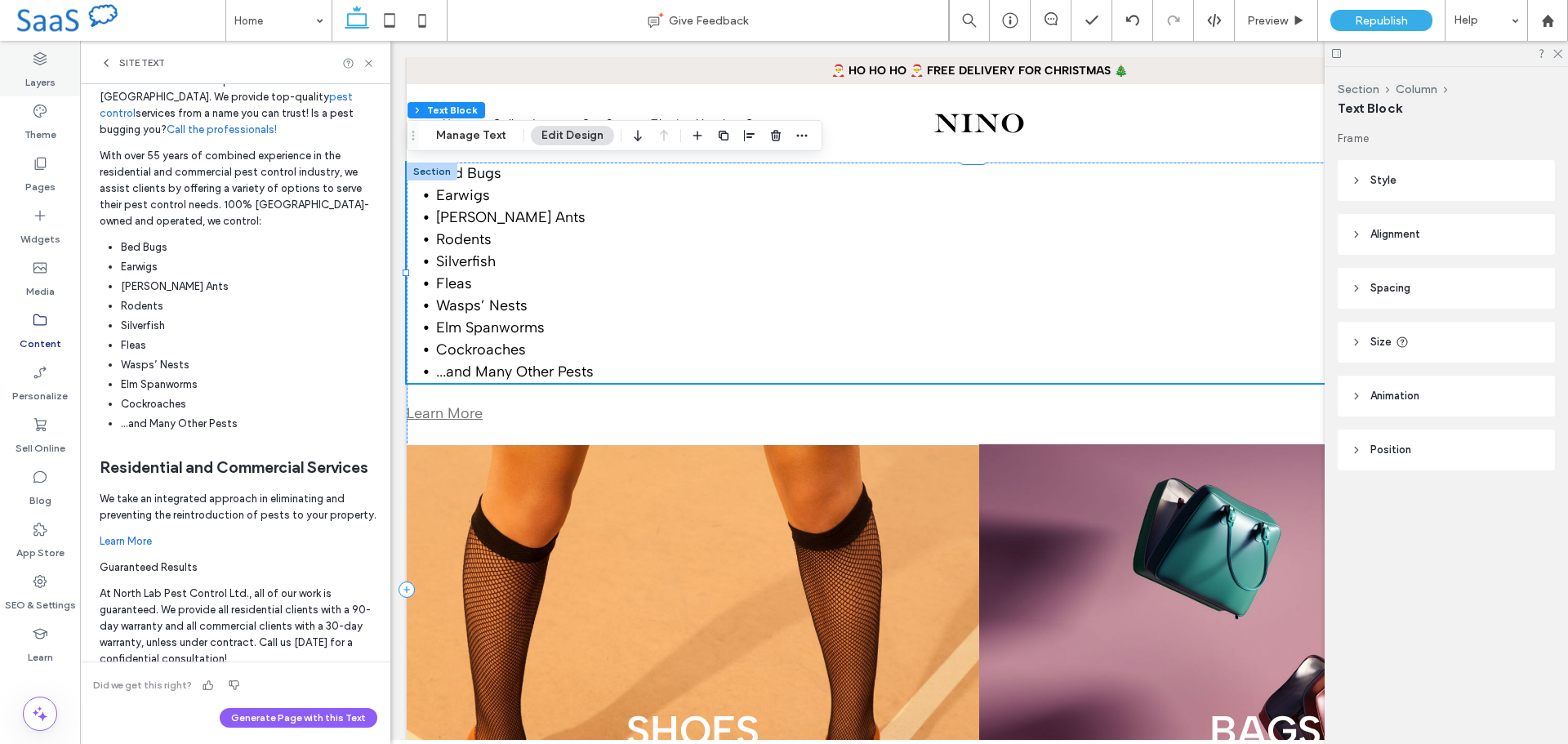
click at [26, 62] on div "Layers" at bounding box center [40, 71] width 80 height 53
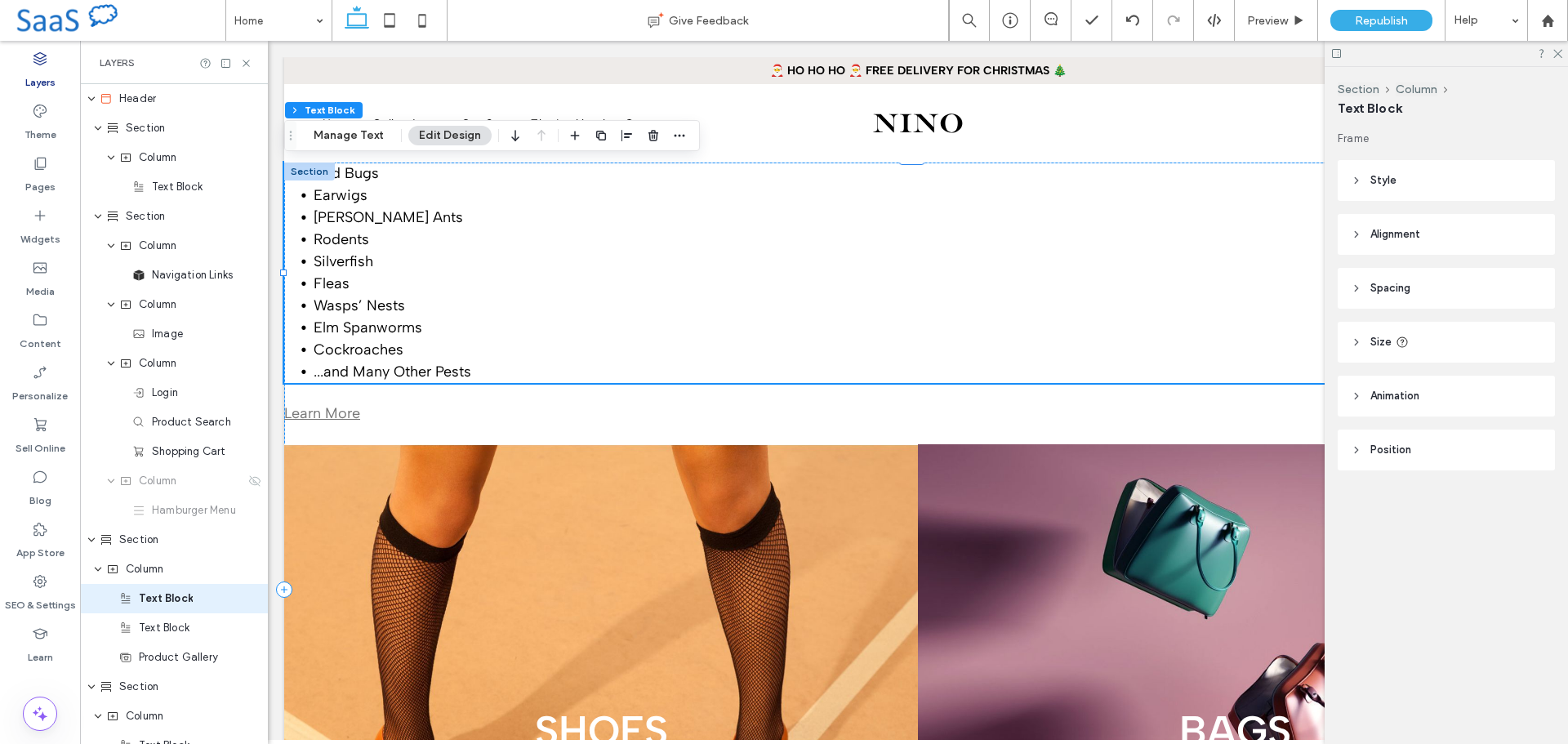
scroll to position [184, 0]
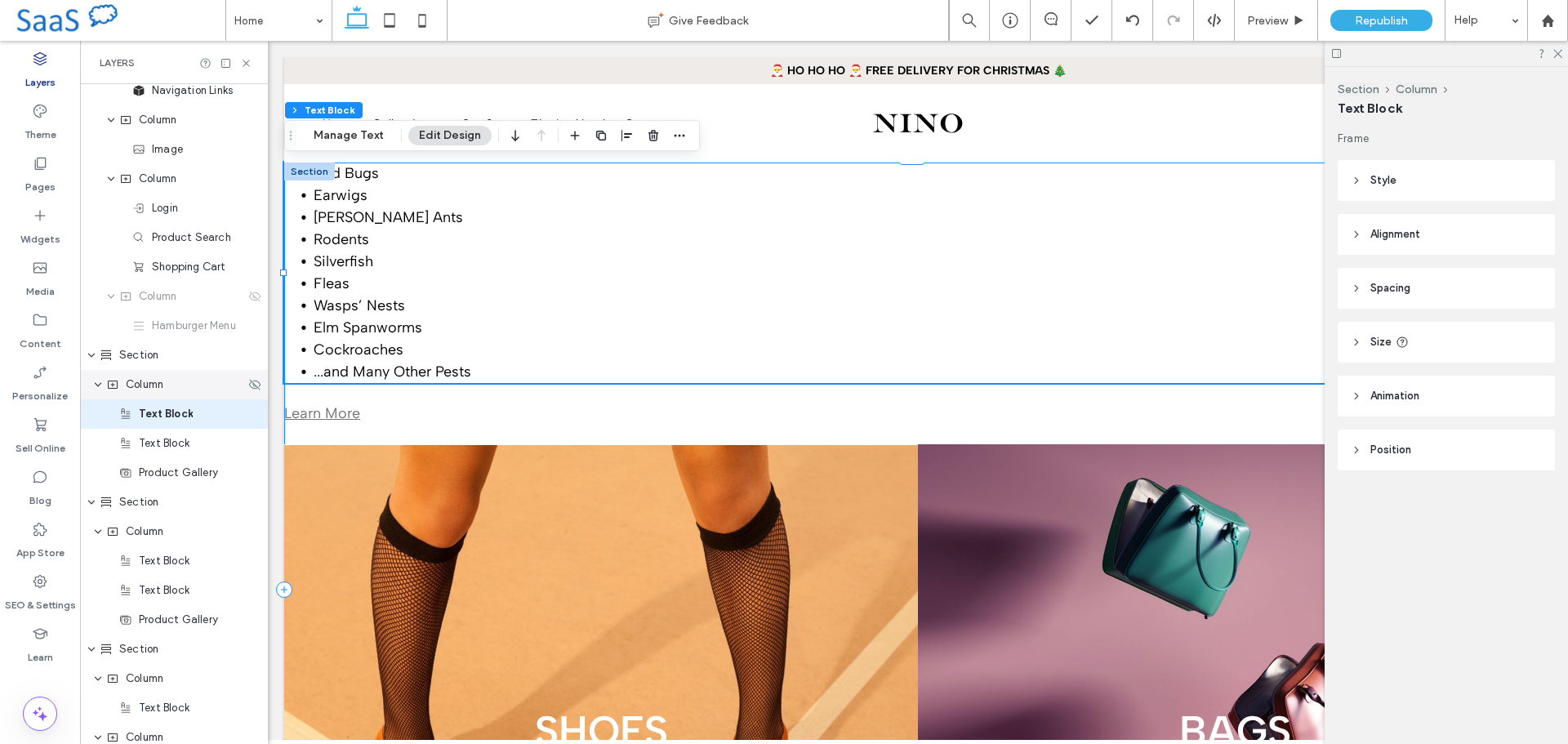
click at [149, 392] on span "Column" at bounding box center [144, 385] width 37 height 16
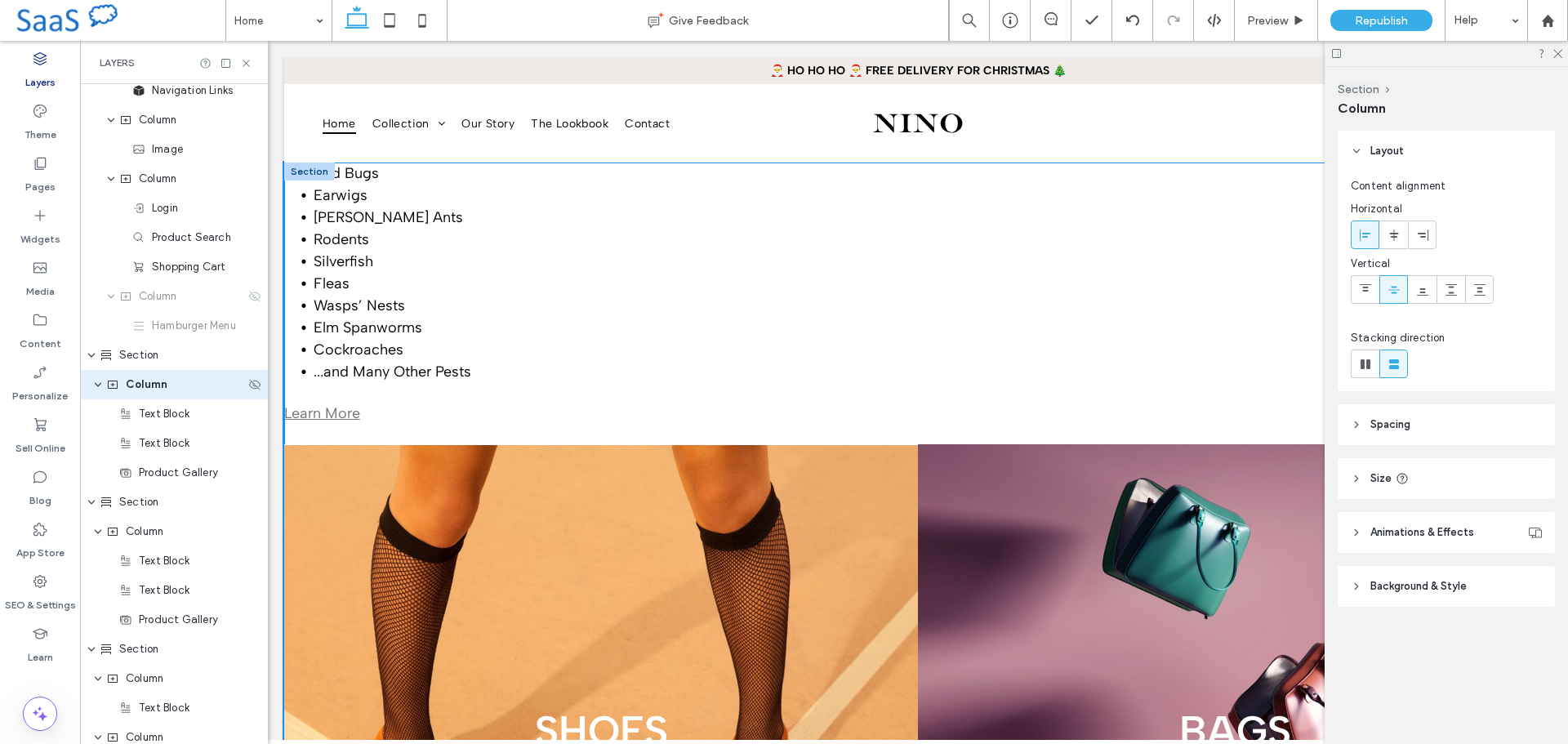
scroll to position [155, 0]
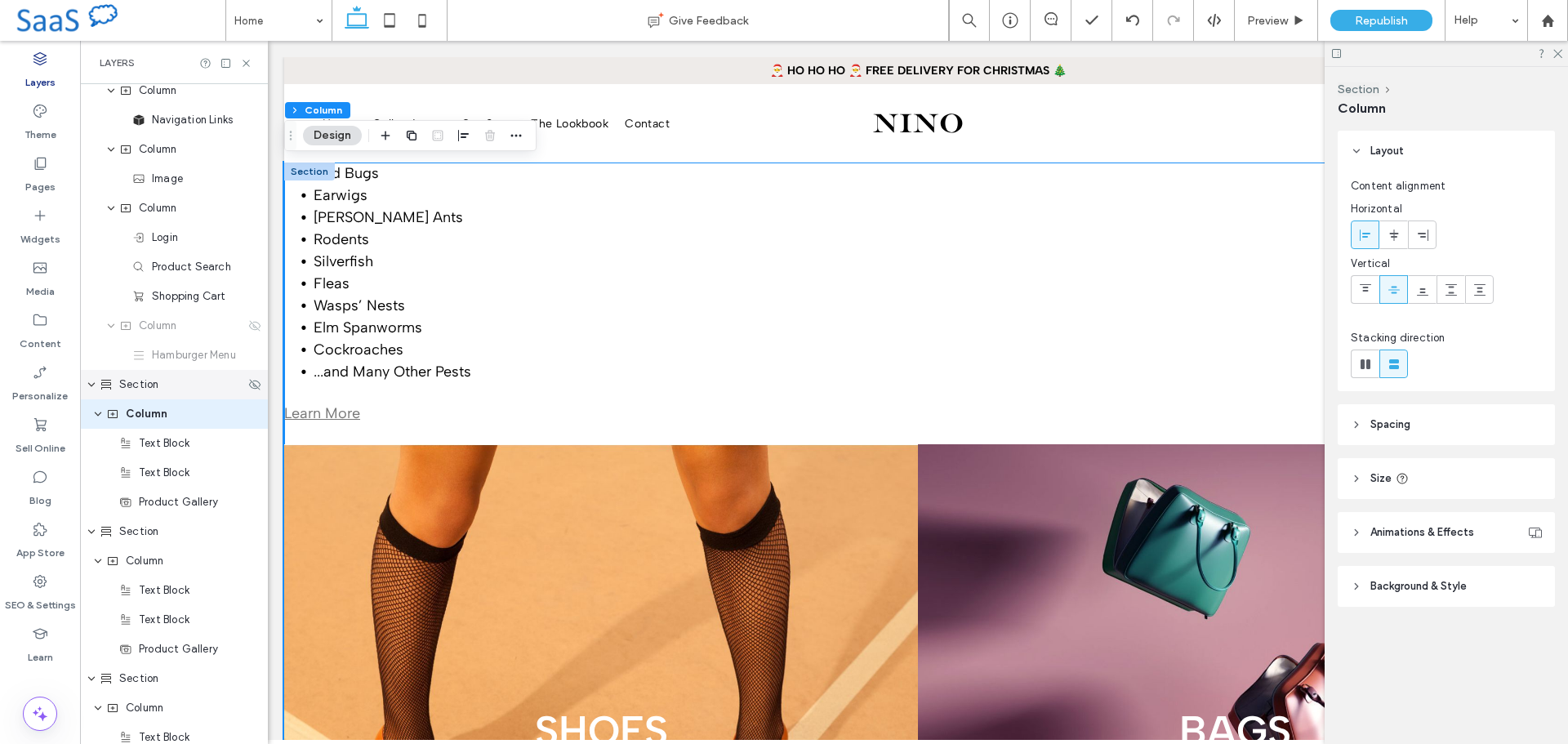
click at [141, 393] on div "Section" at bounding box center [173, 385] width 188 height 29
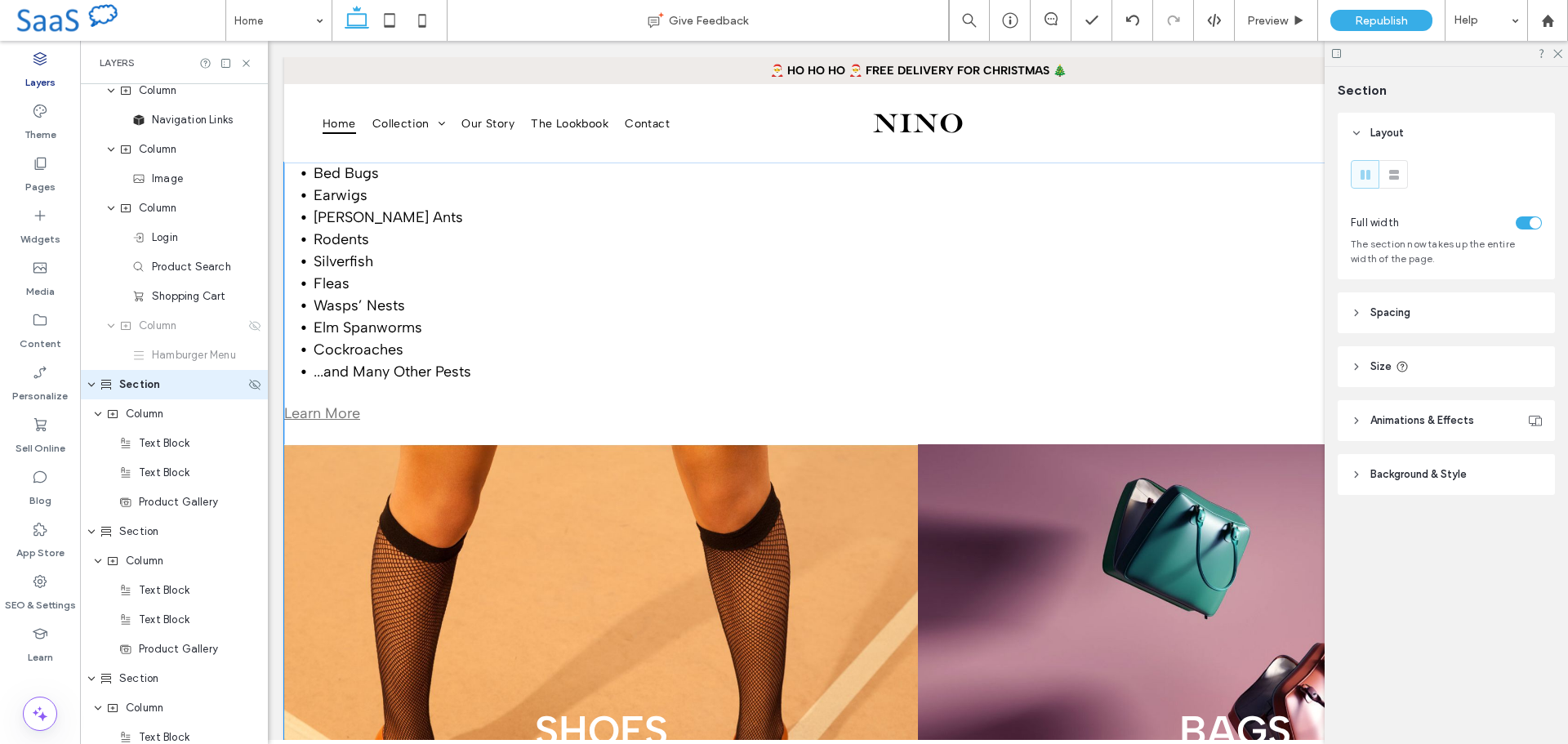
scroll to position [126, 0]
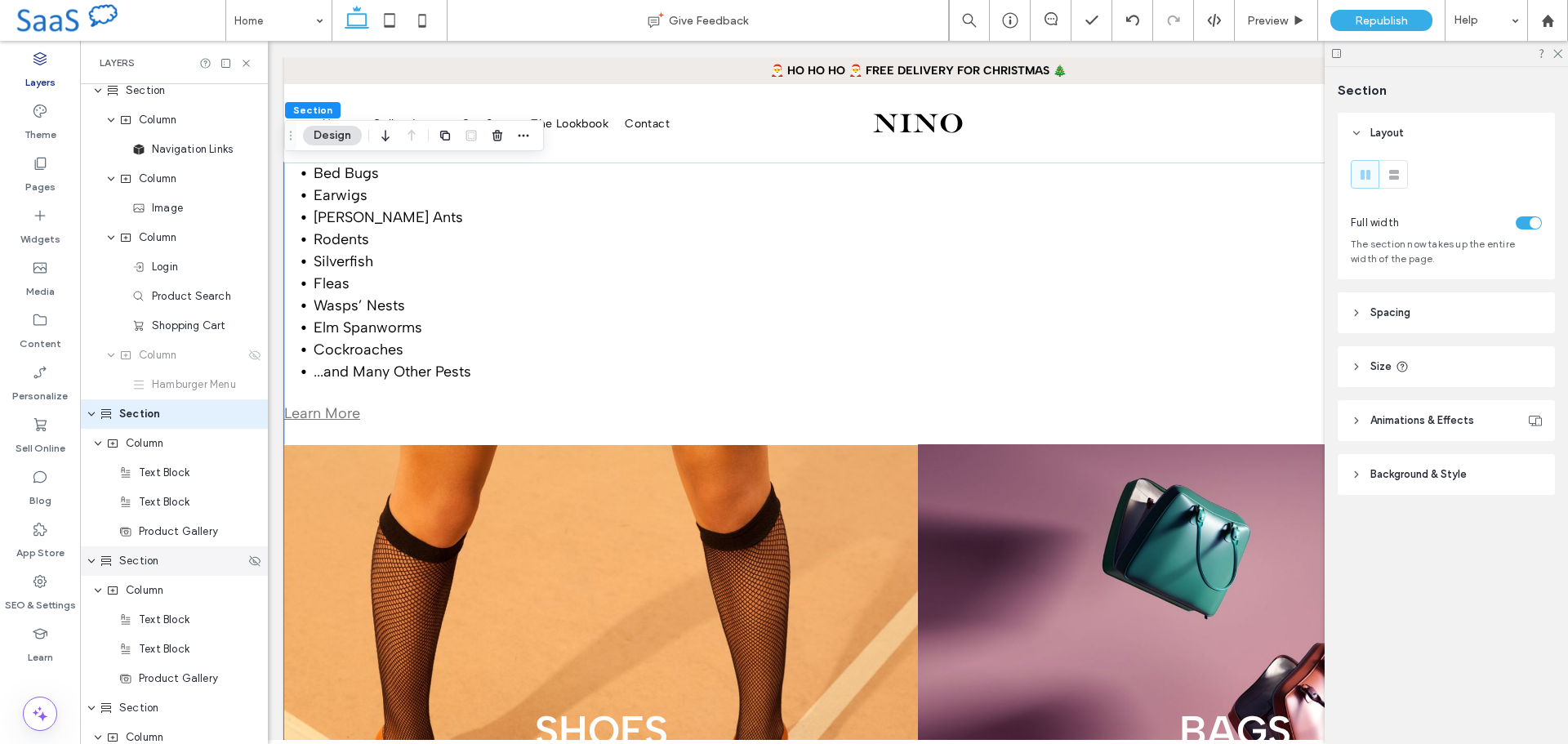
click at [92, 562] on use "expand Section" at bounding box center [91, 562] width 6 height 5
click at [1527, 220] on div "toggle" at bounding box center [1529, 223] width 26 height 13
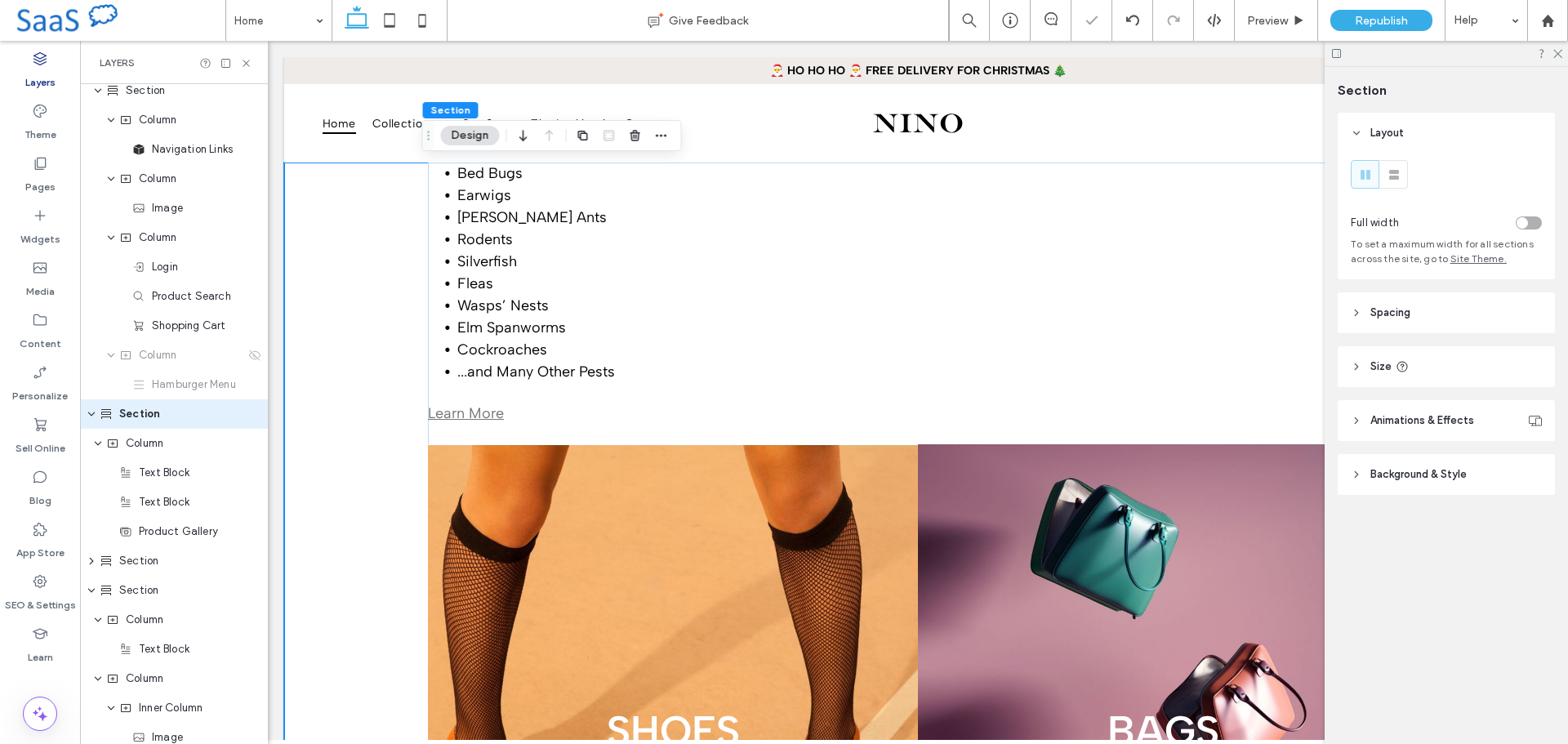
click at [1527, 220] on div "toggle" at bounding box center [1523, 222] width 12 height 12
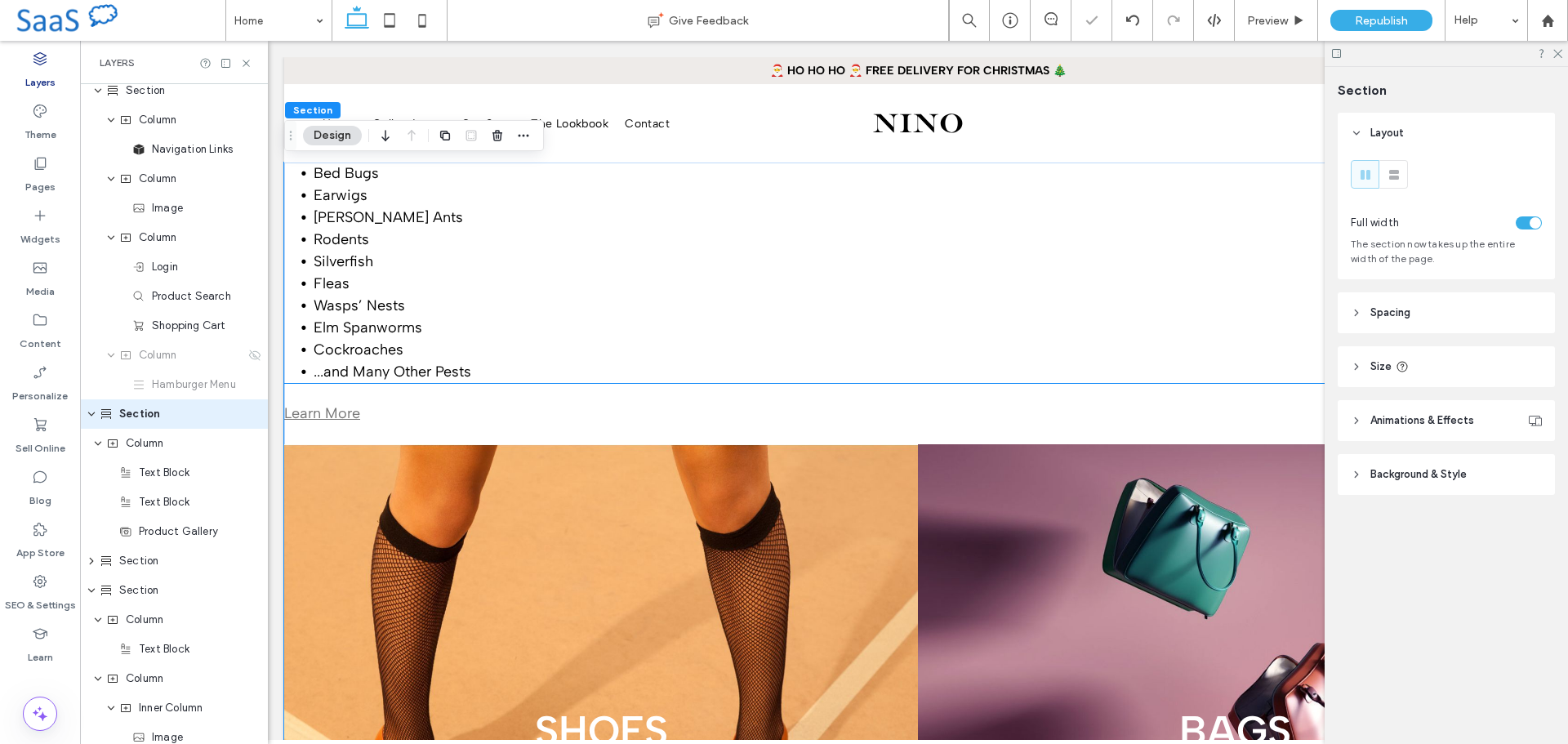
click at [662, 229] on li "Rodents" at bounding box center [933, 240] width 1239 height 22
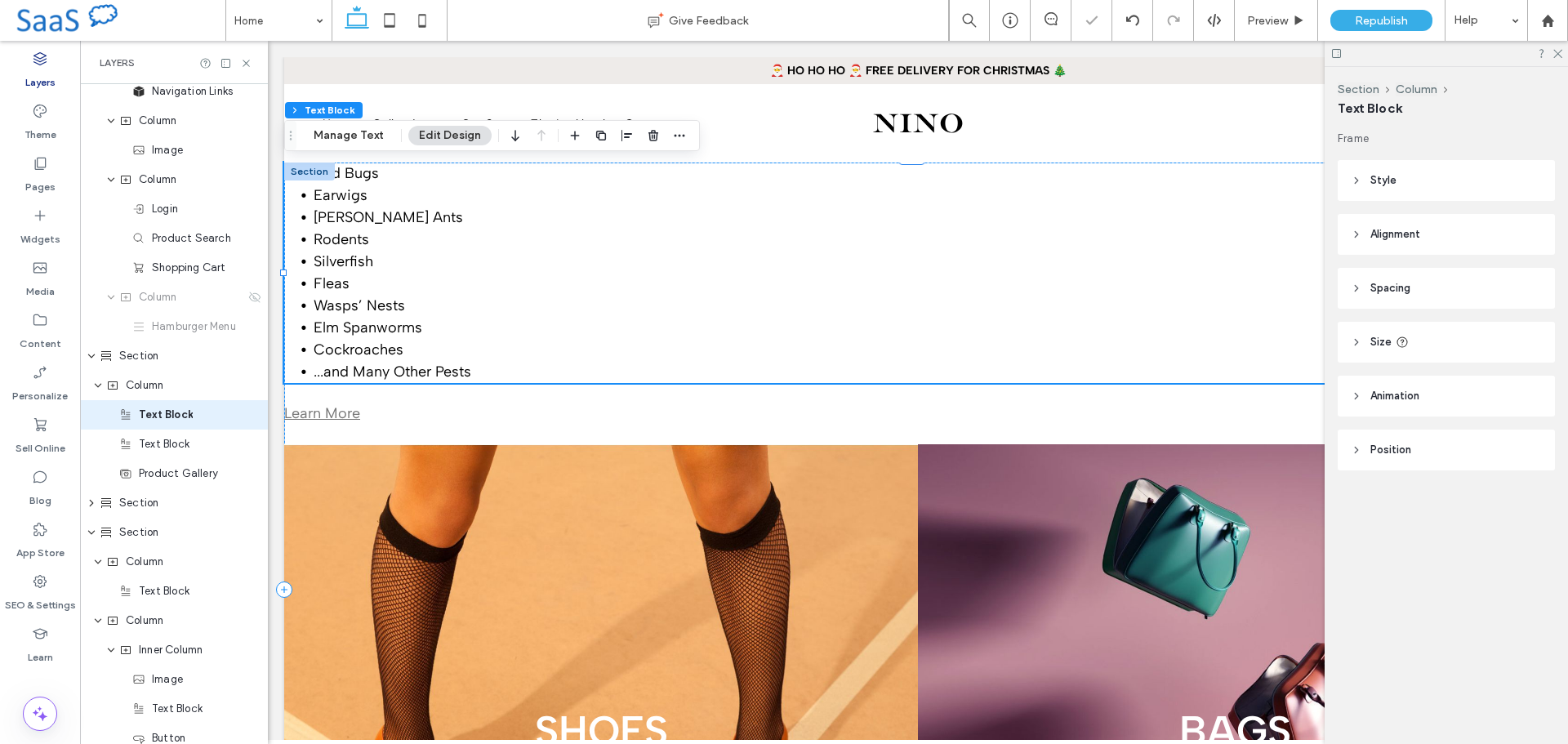
scroll to position [184, 0]
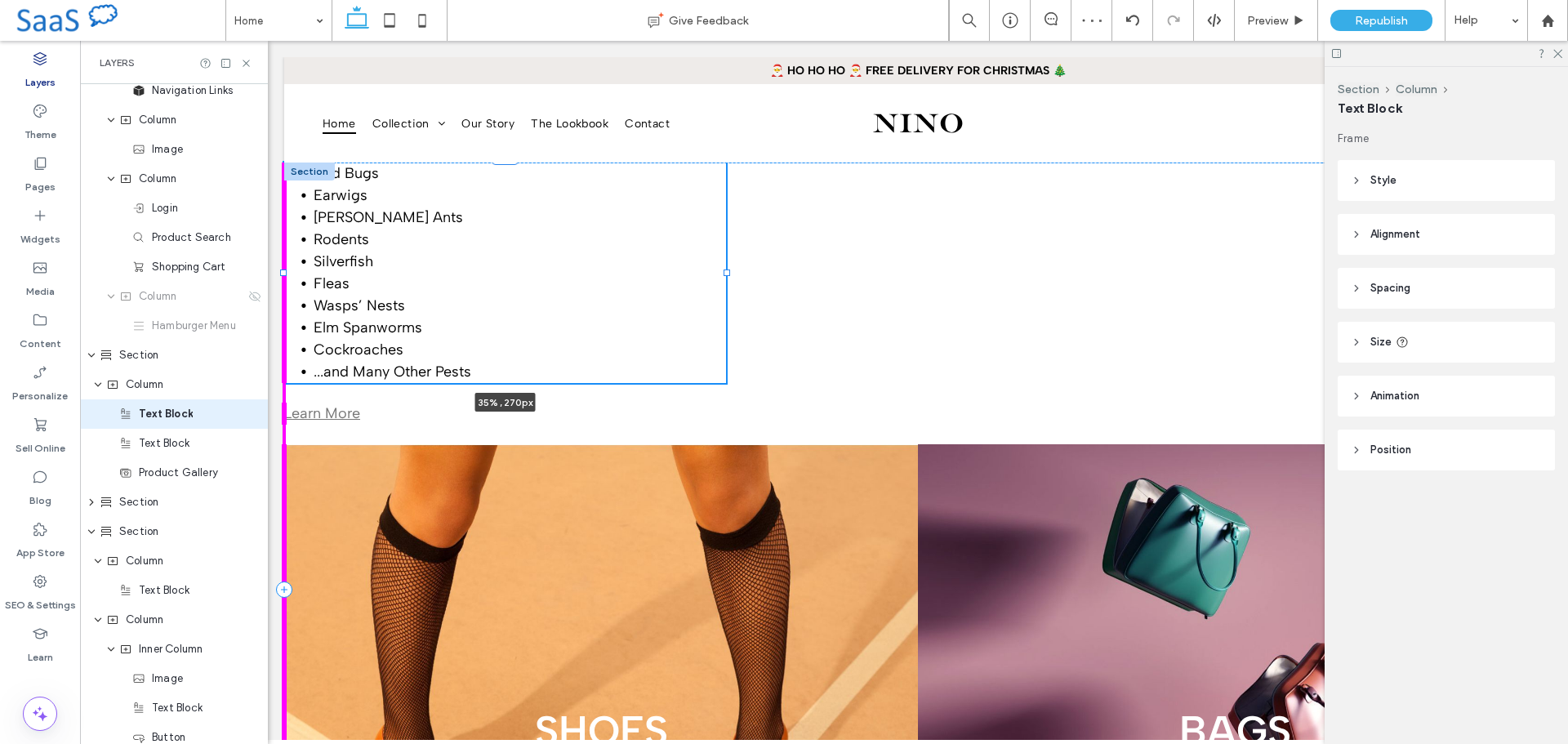
drag, startPoint x: 282, startPoint y: 273, endPoint x: 1095, endPoint y: 274, distance: 813.0
click at [1095, 274] on div "Bed Bugs Earwigs Carpenter Ants Rodents Silverfish Fleas Wasps’ Nests Elm Spanw…" at bounding box center [917, 589] width 1268 height 854
type input "**"
type input "****"
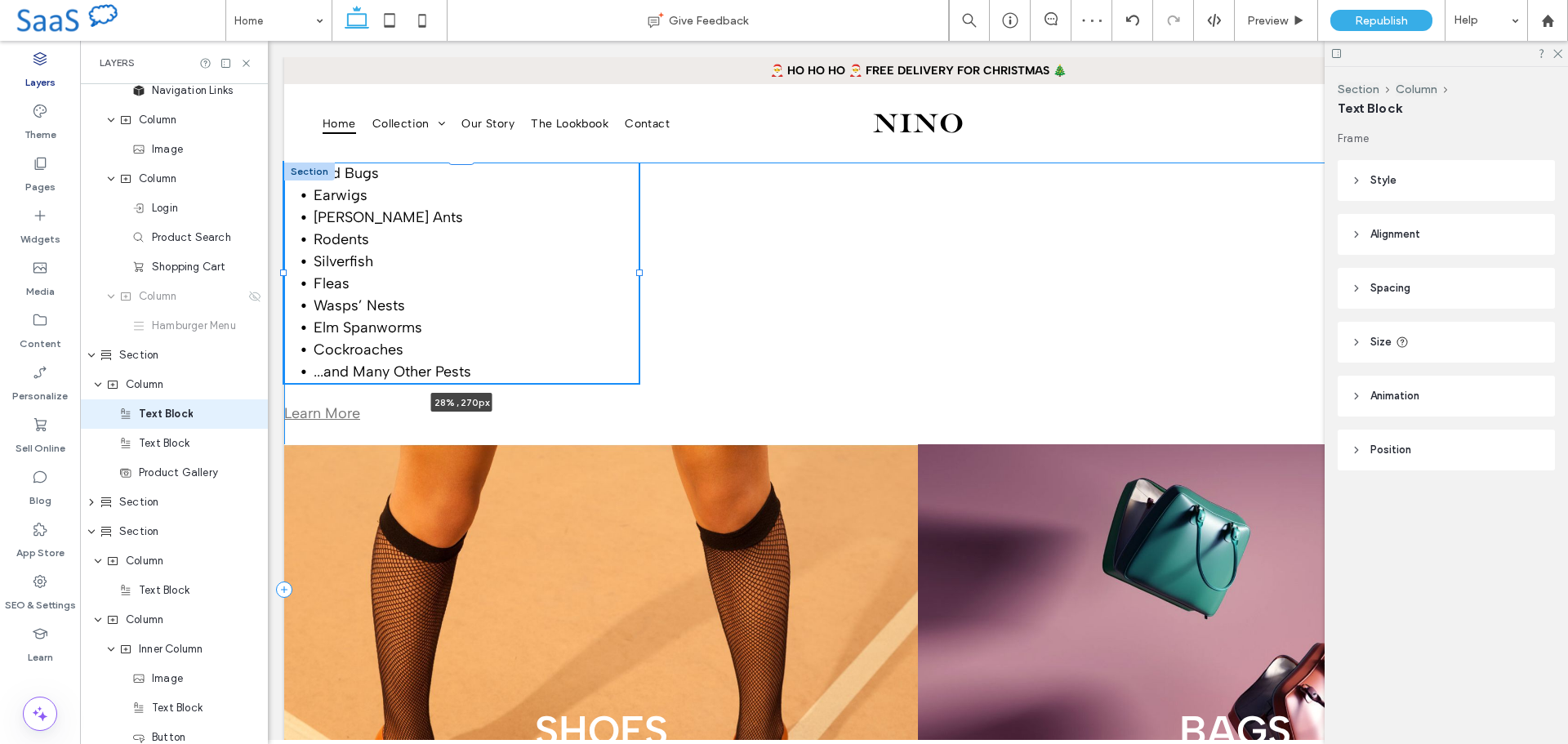
drag, startPoint x: 727, startPoint y: 273, endPoint x: 640, endPoint y: 281, distance: 87.4
click at [640, 281] on div "Bed Bugs Earwigs Carpenter Ants Rodents Silverfish Fleas Wasps’ Nests Elm Spanw…" at bounding box center [917, 589] width 1268 height 854
type input "**"
type input "****"
click at [737, 287] on div "Bed Bugs Earwigs Carpenter Ants Rodents Silverfish Fleas Wasps’ Nests Elm Spanw…" at bounding box center [917, 589] width 1268 height 854
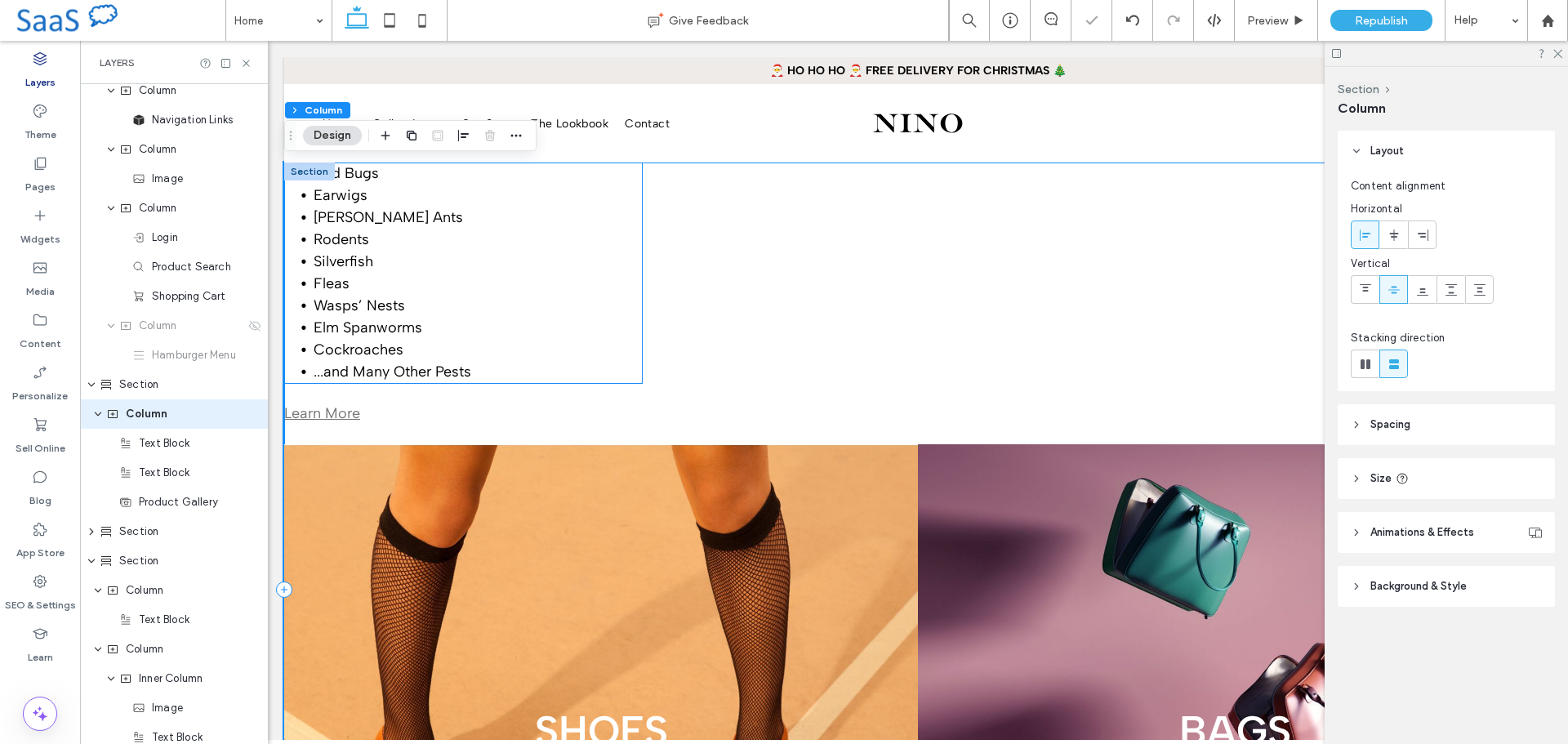
click at [413, 276] on li "Fleas" at bounding box center [478, 284] width 328 height 22
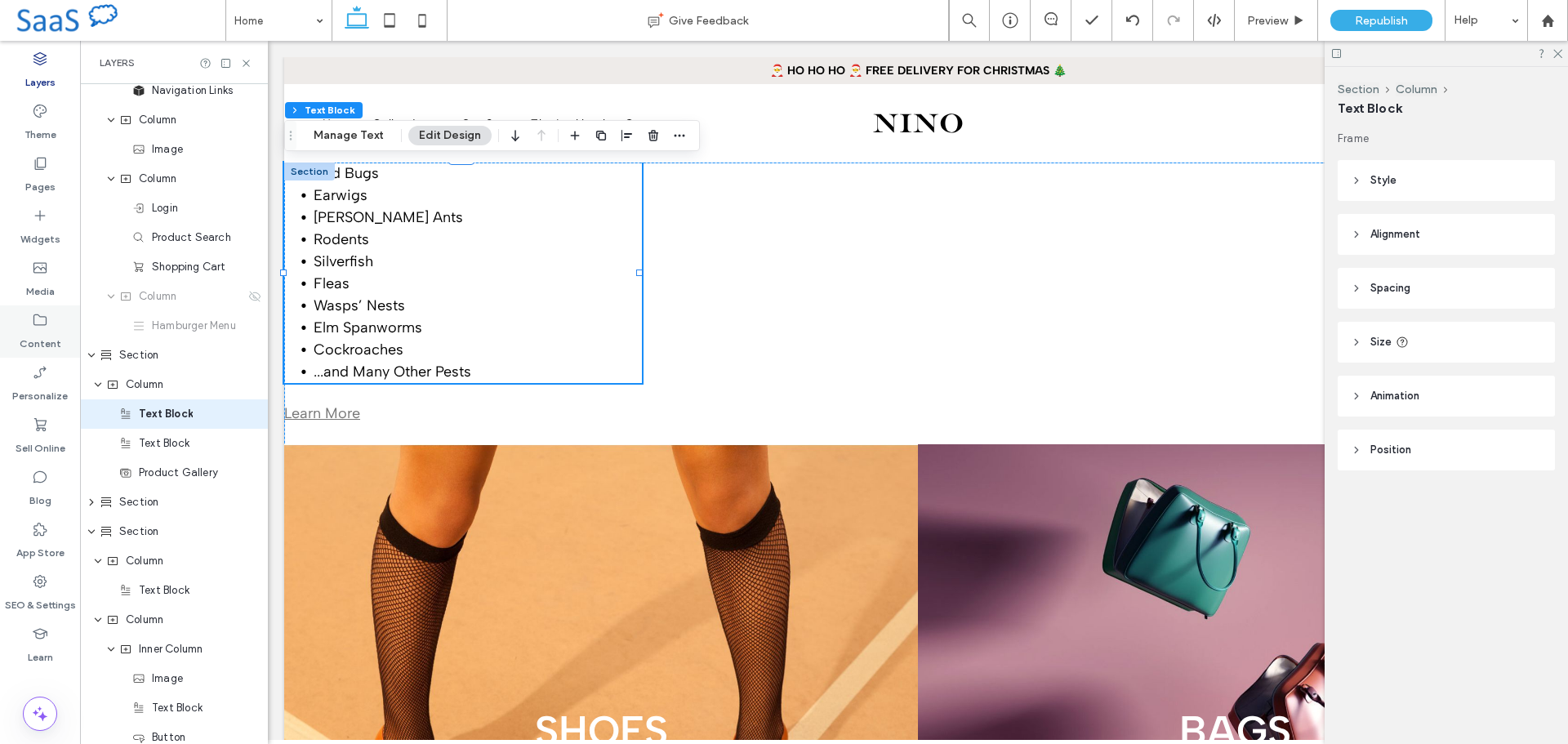
click at [45, 331] on label "Content" at bounding box center [41, 339] width 42 height 23
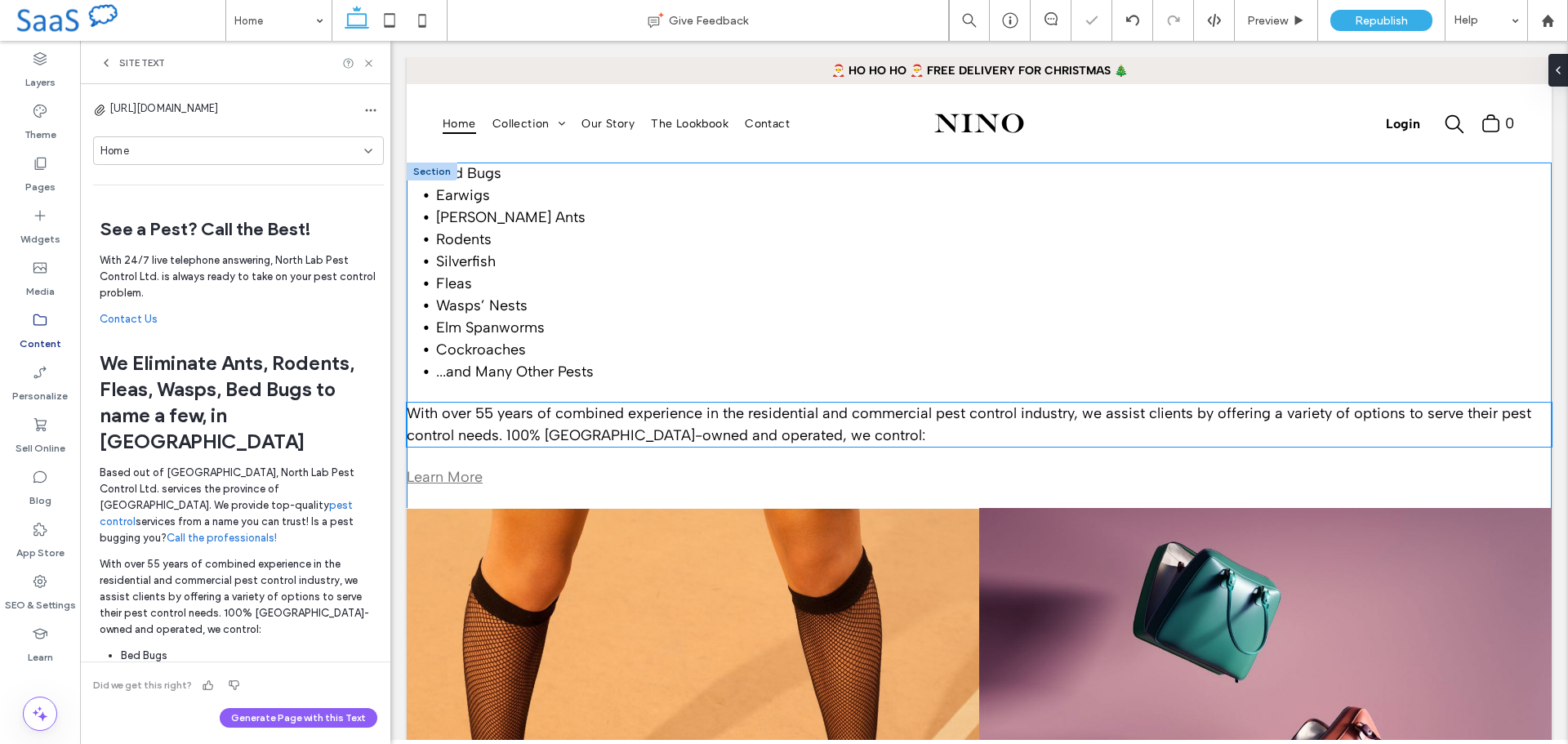
click at [558, 431] on span "With over 55 years of combined experience in the residential and commercial pes…" at bounding box center [969, 425] width 1125 height 40
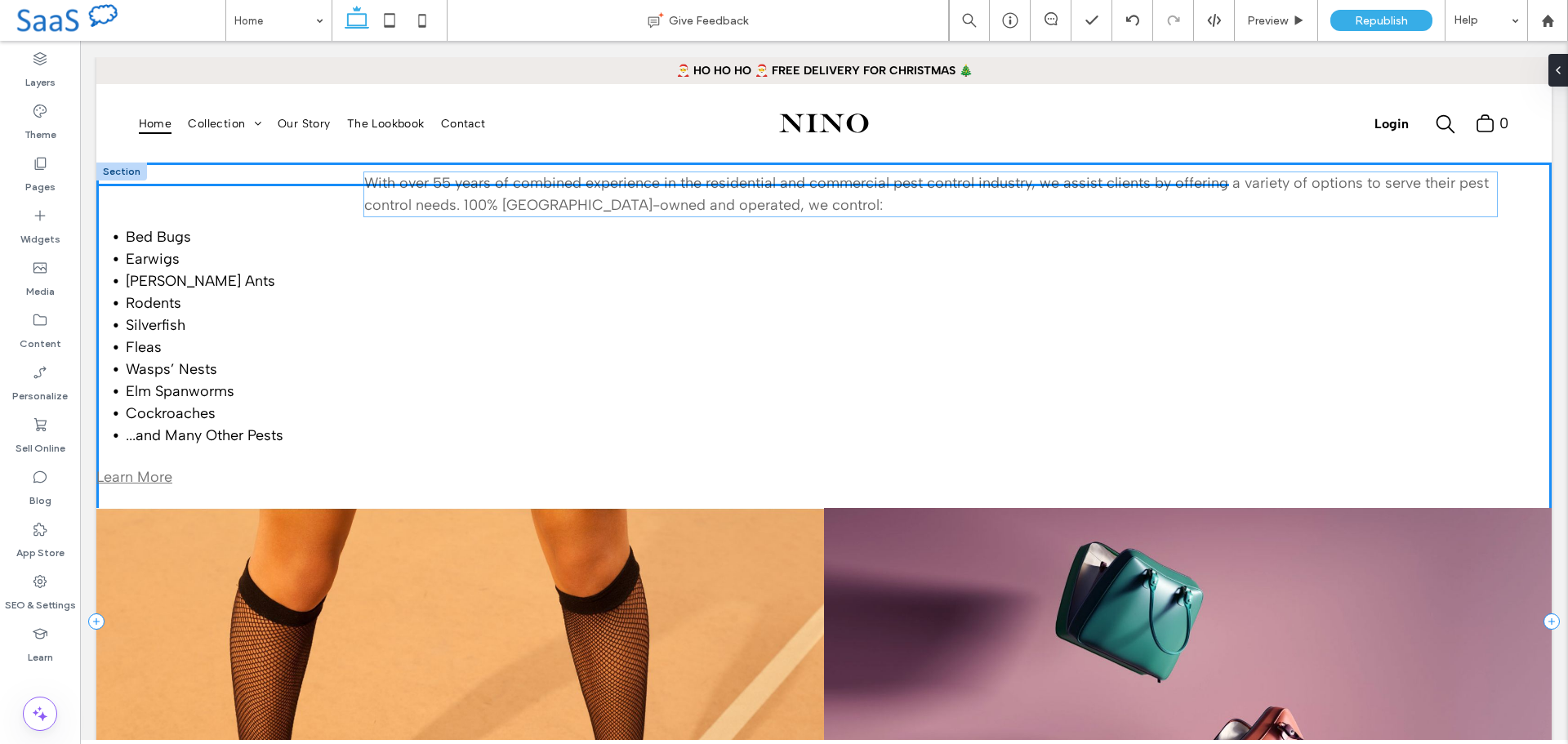
drag, startPoint x: 253, startPoint y: 421, endPoint x: 519, endPoint y: 189, distance: 353.0
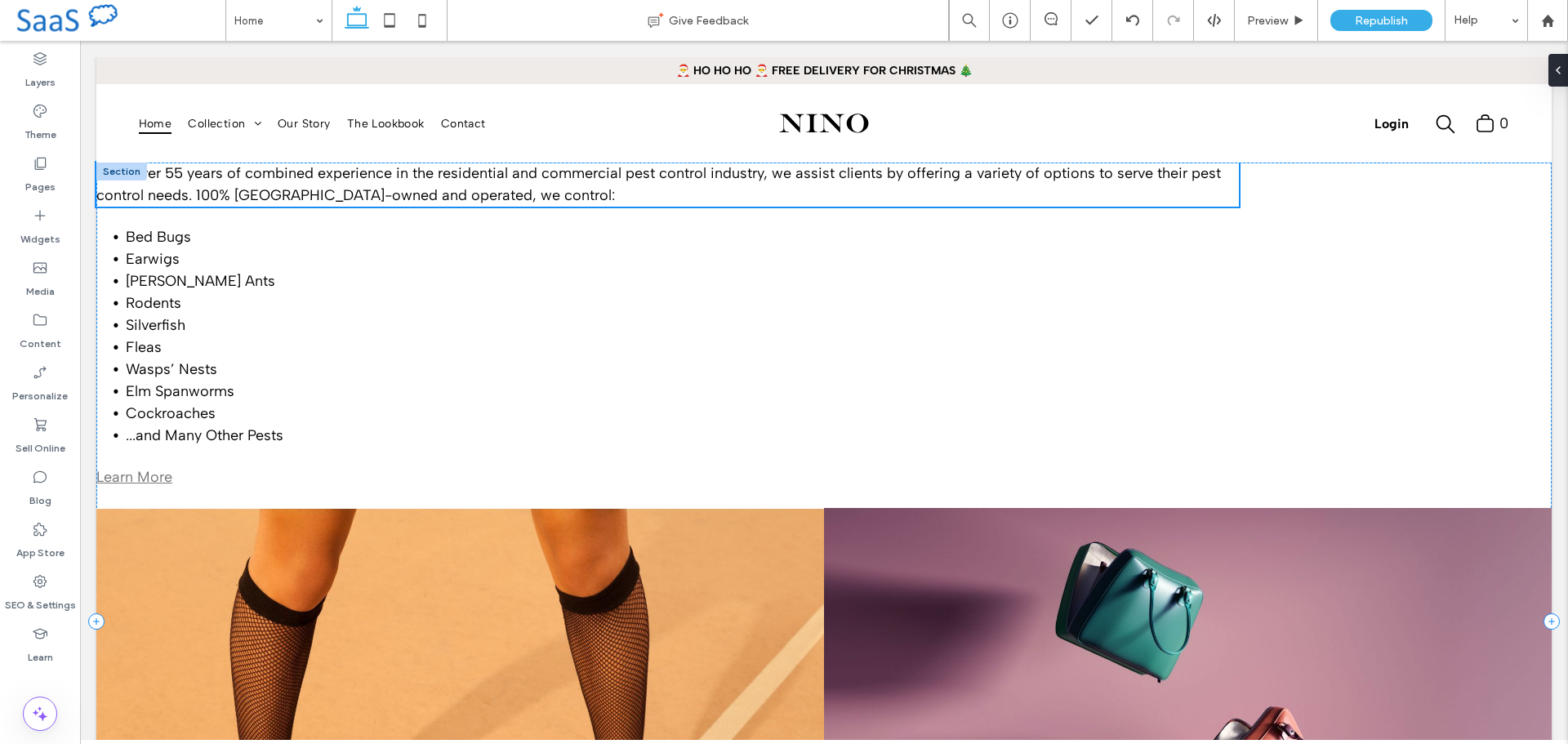
type input "**"
type input "****"
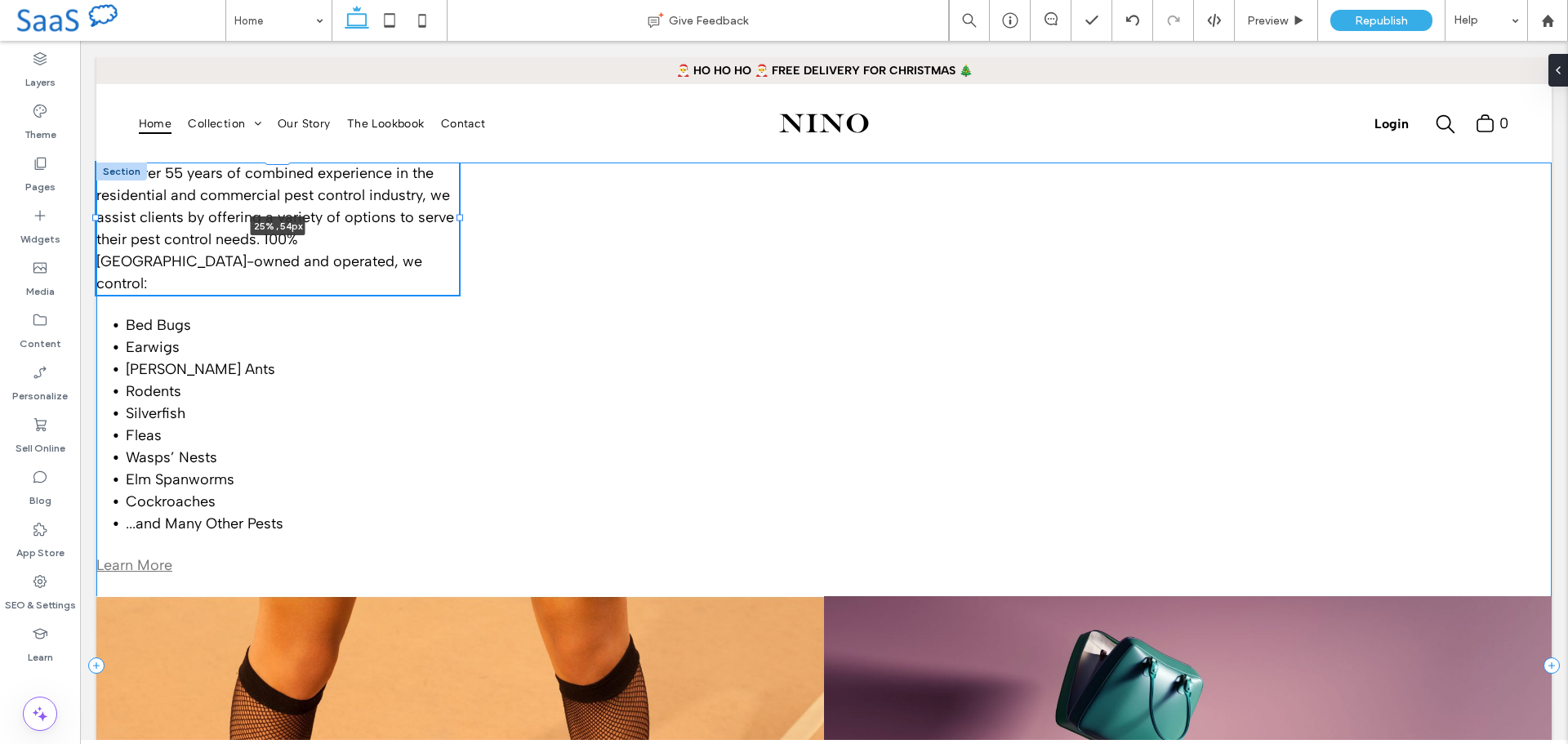
drag, startPoint x: 1228, startPoint y: 184, endPoint x: 457, endPoint y: 213, distance: 771.5
click at [457, 213] on div "With over 55 years of combined experience in the residential and commercial pes…" at bounding box center [824, 665] width 1455 height 1005
type input "**"
type input "****"
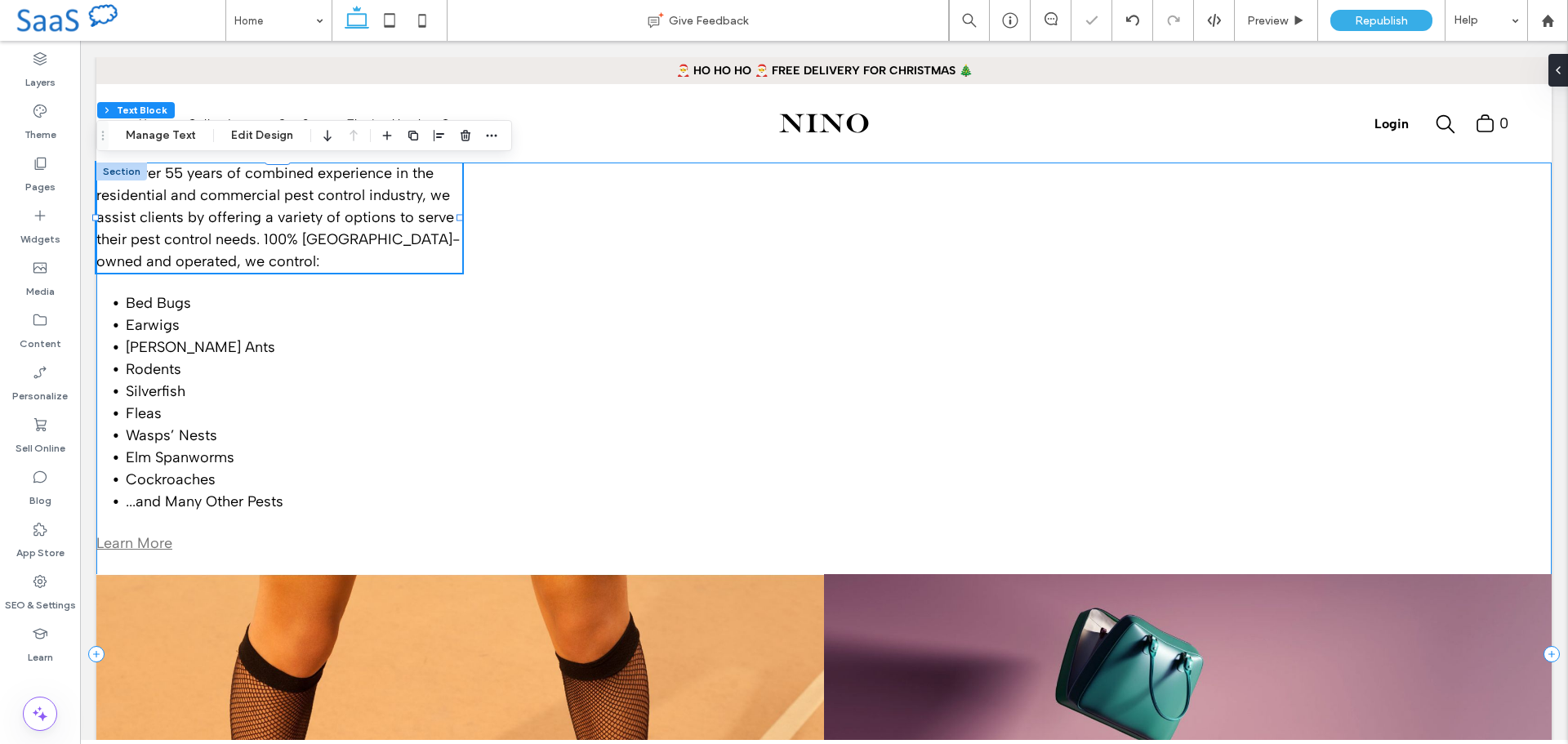
click at [710, 220] on div "With over 55 years of combined experience in the residential and commercial pes…" at bounding box center [824, 654] width 1455 height 984
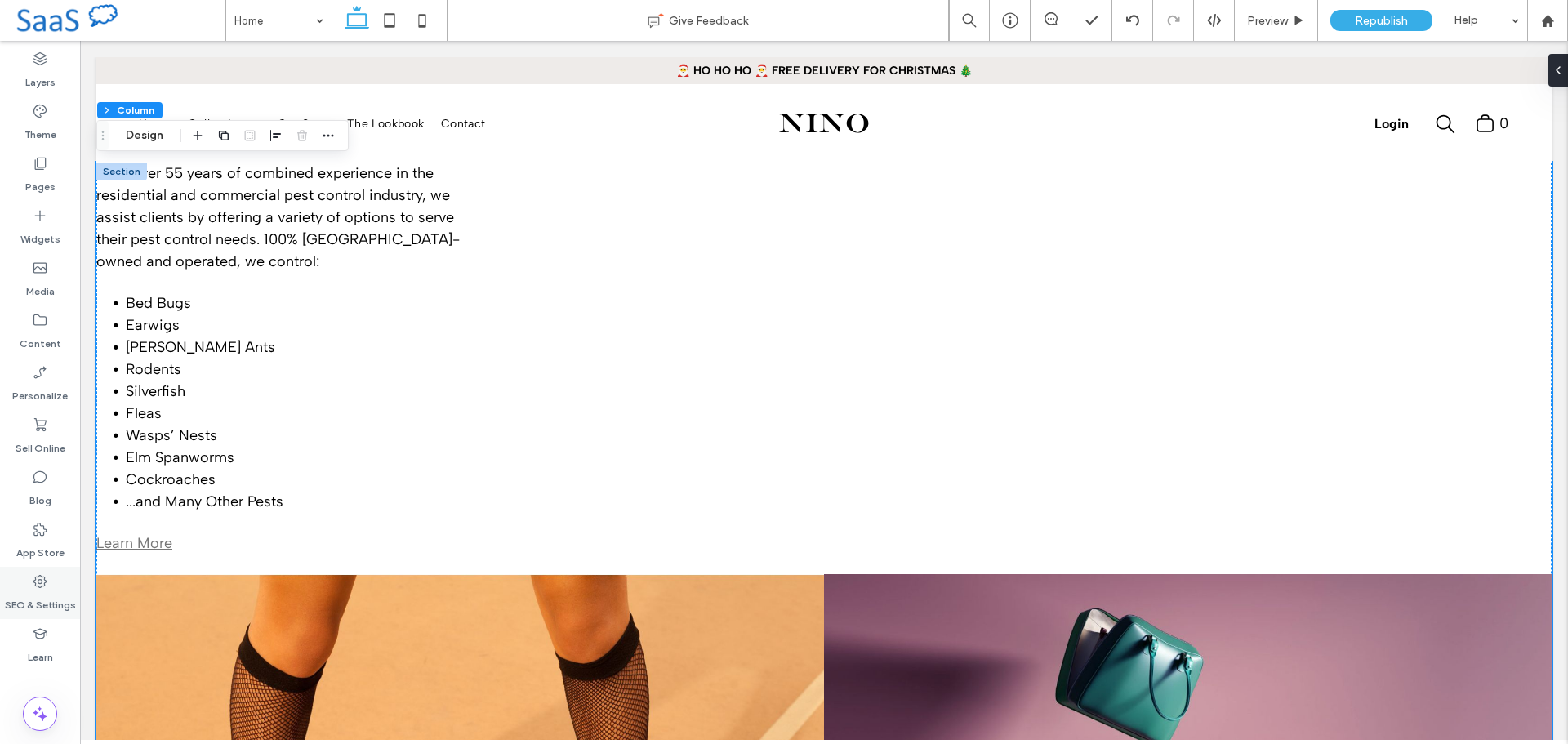
click at [41, 596] on label "SEO & Settings" at bounding box center [40, 601] width 71 height 23
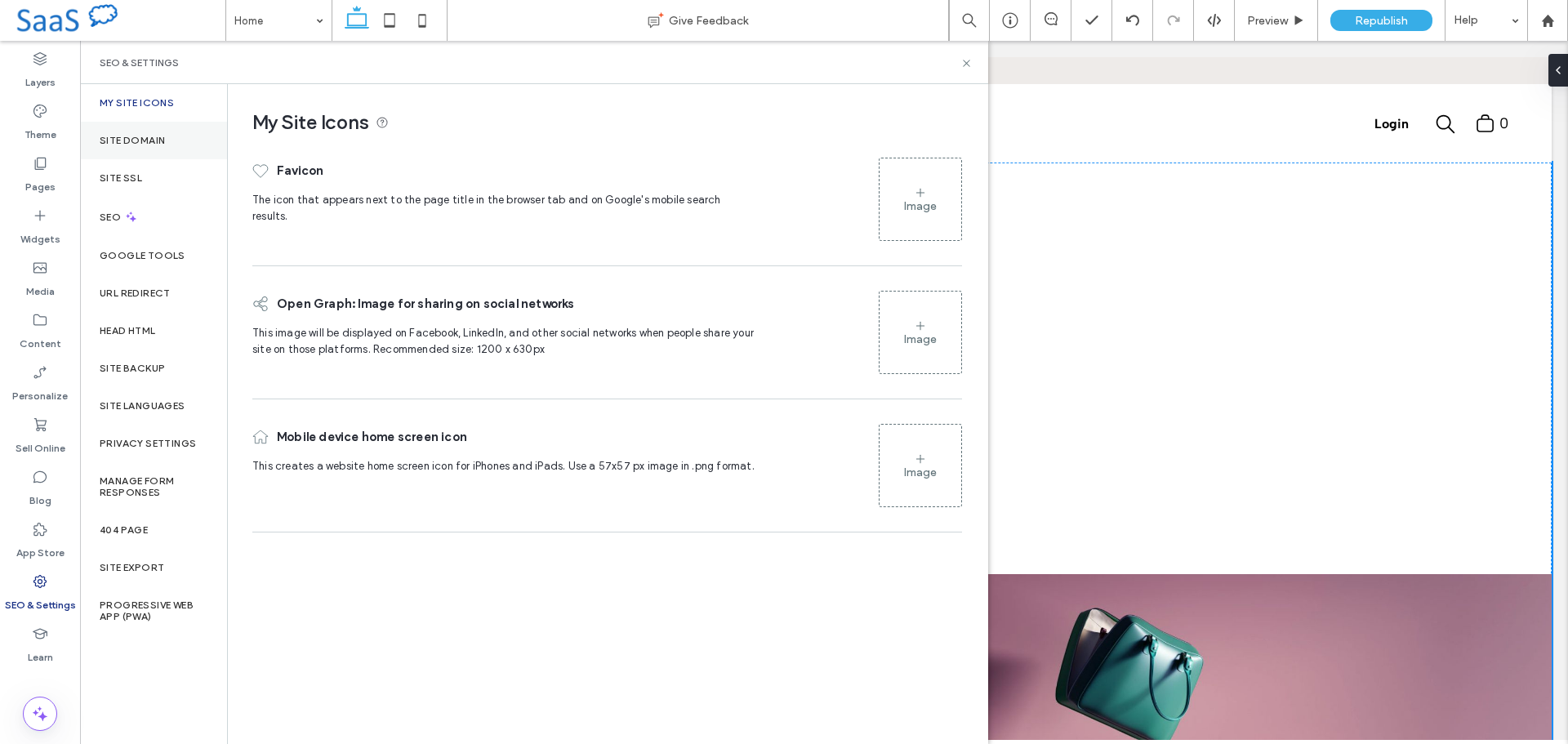
click at [165, 152] on div "Site Domain" at bounding box center [153, 140] width 147 height 37
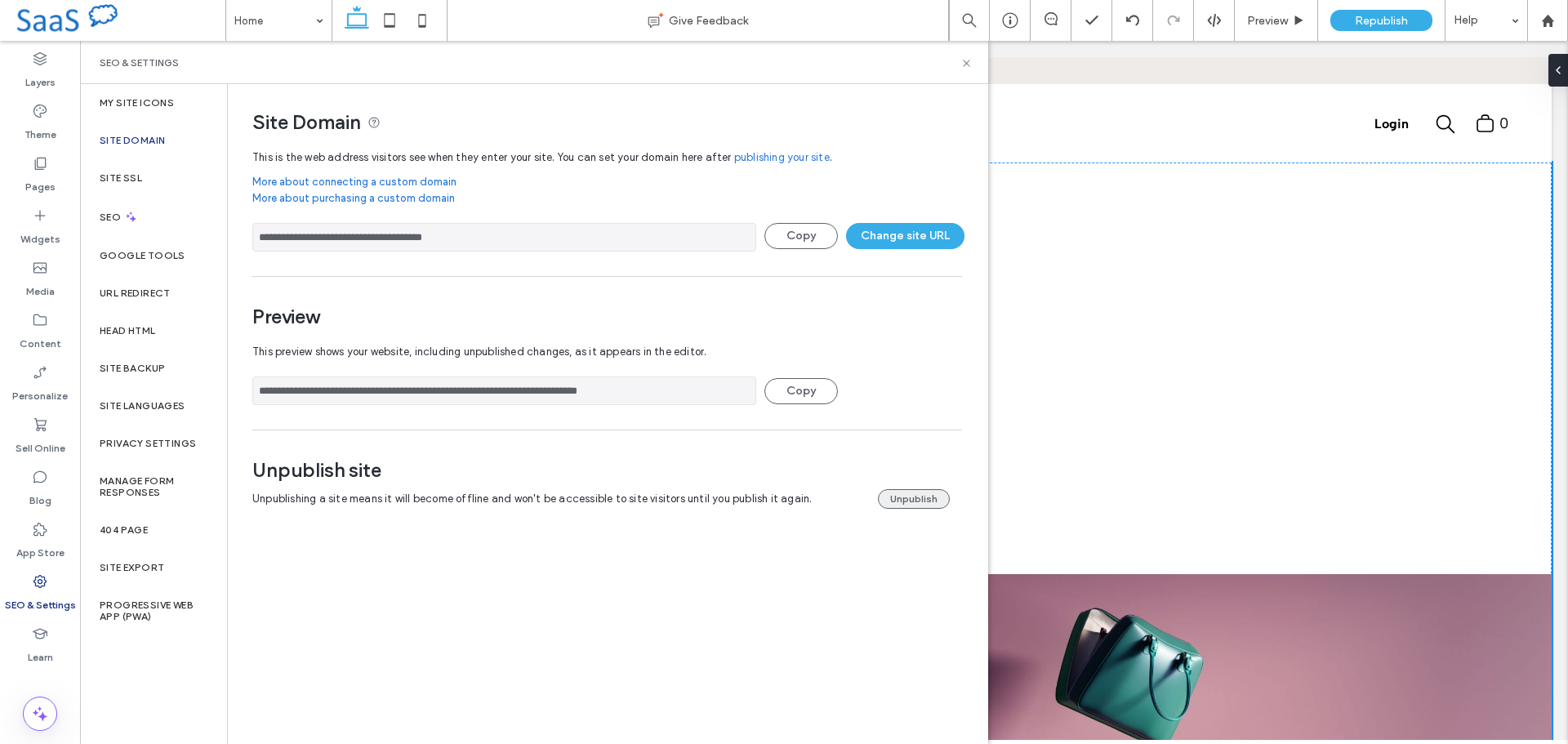
click at [907, 501] on button "Unpublish" at bounding box center [914, 499] width 72 height 20
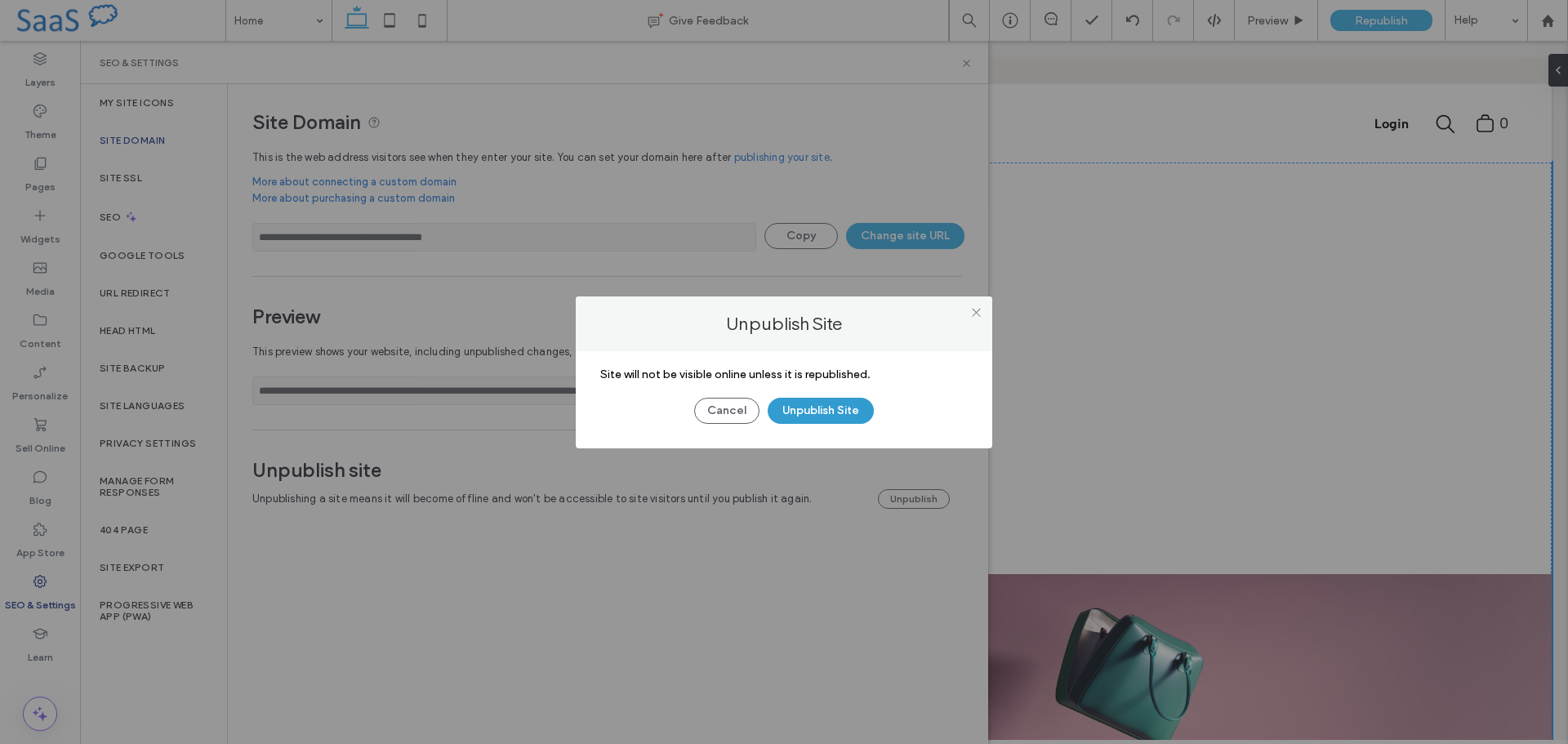
click at [827, 405] on button "Unpublish Site" at bounding box center [820, 410] width 106 height 26
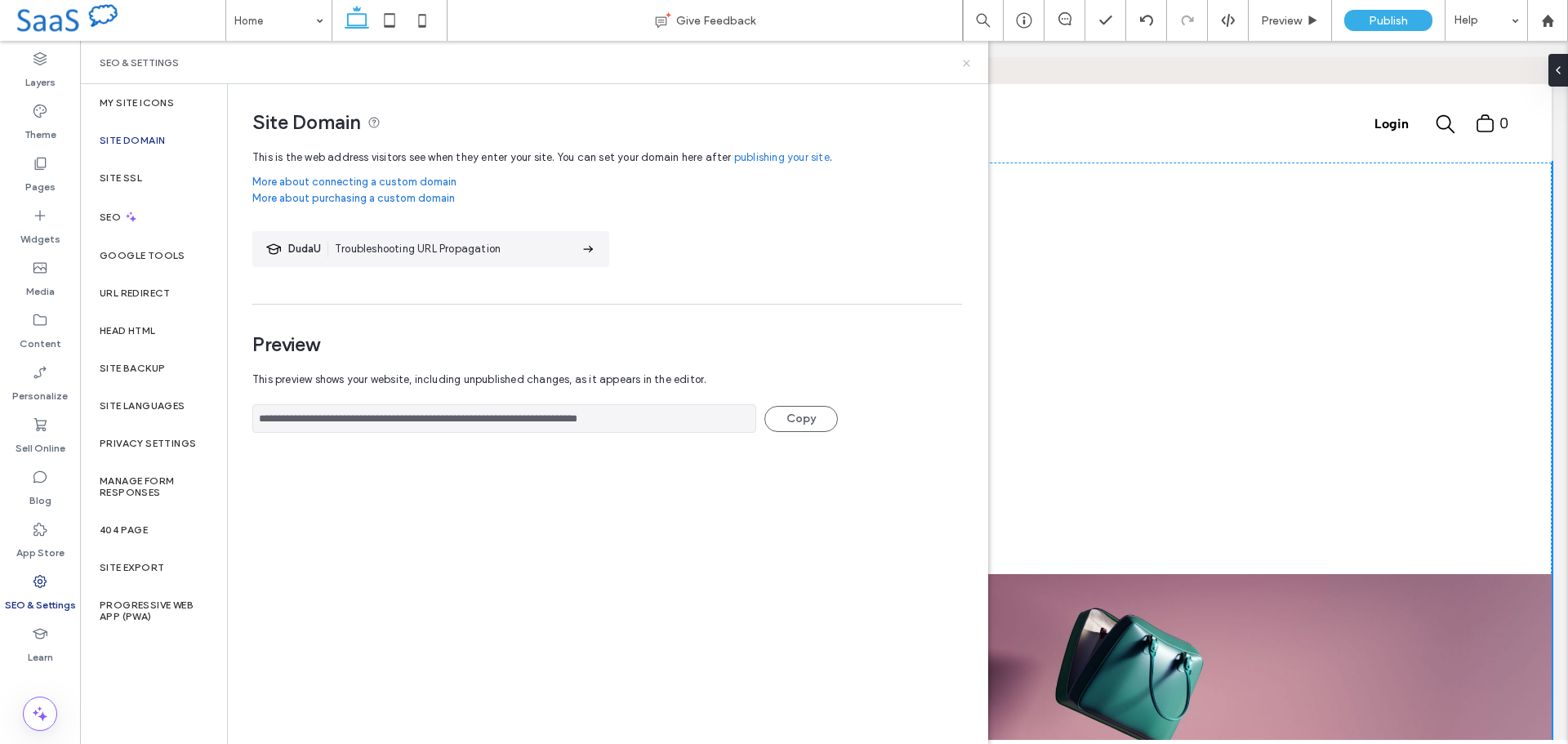
click at [962, 65] on icon at bounding box center [967, 64] width 13 height 13
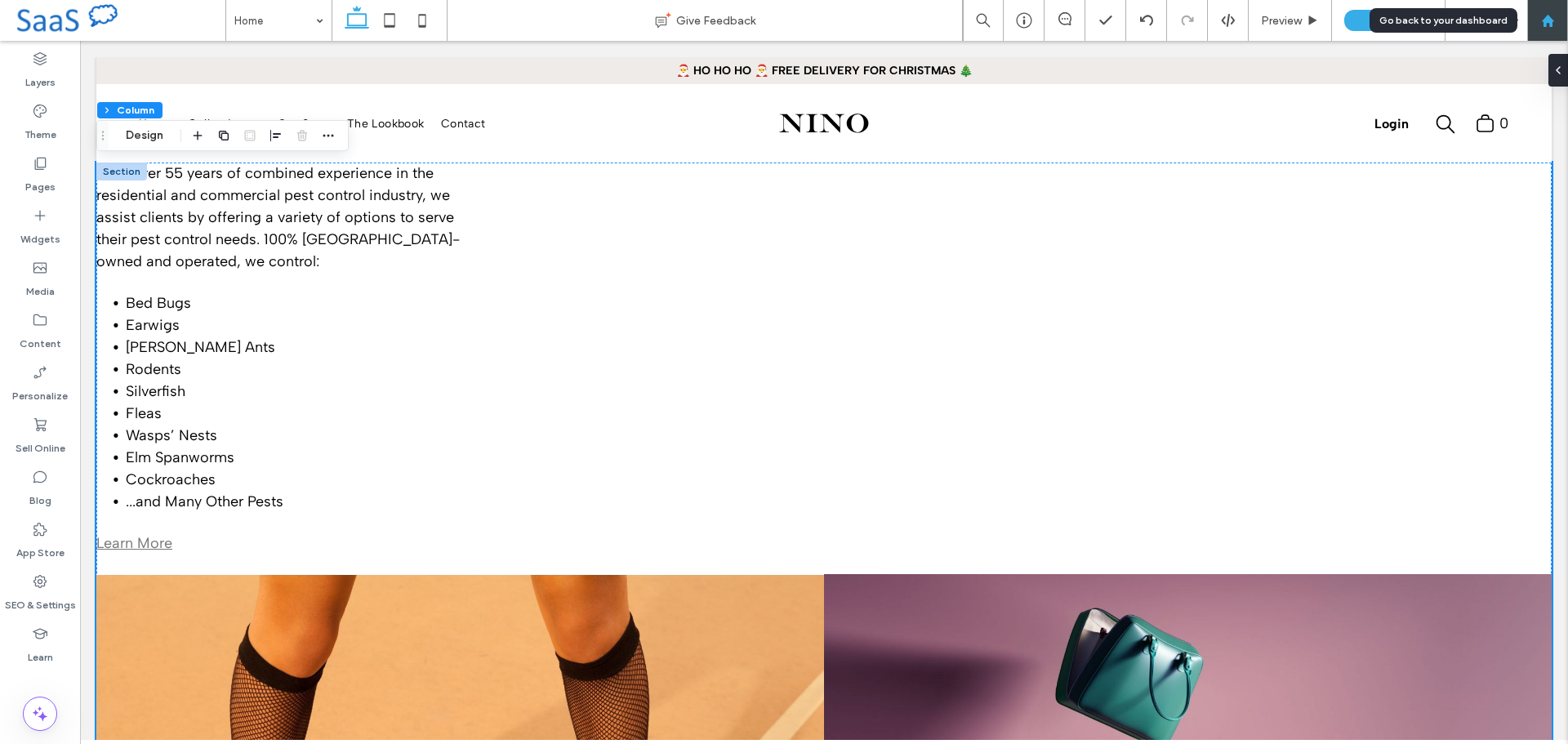
click at [1547, 17] on use at bounding box center [1548, 20] width 13 height 13
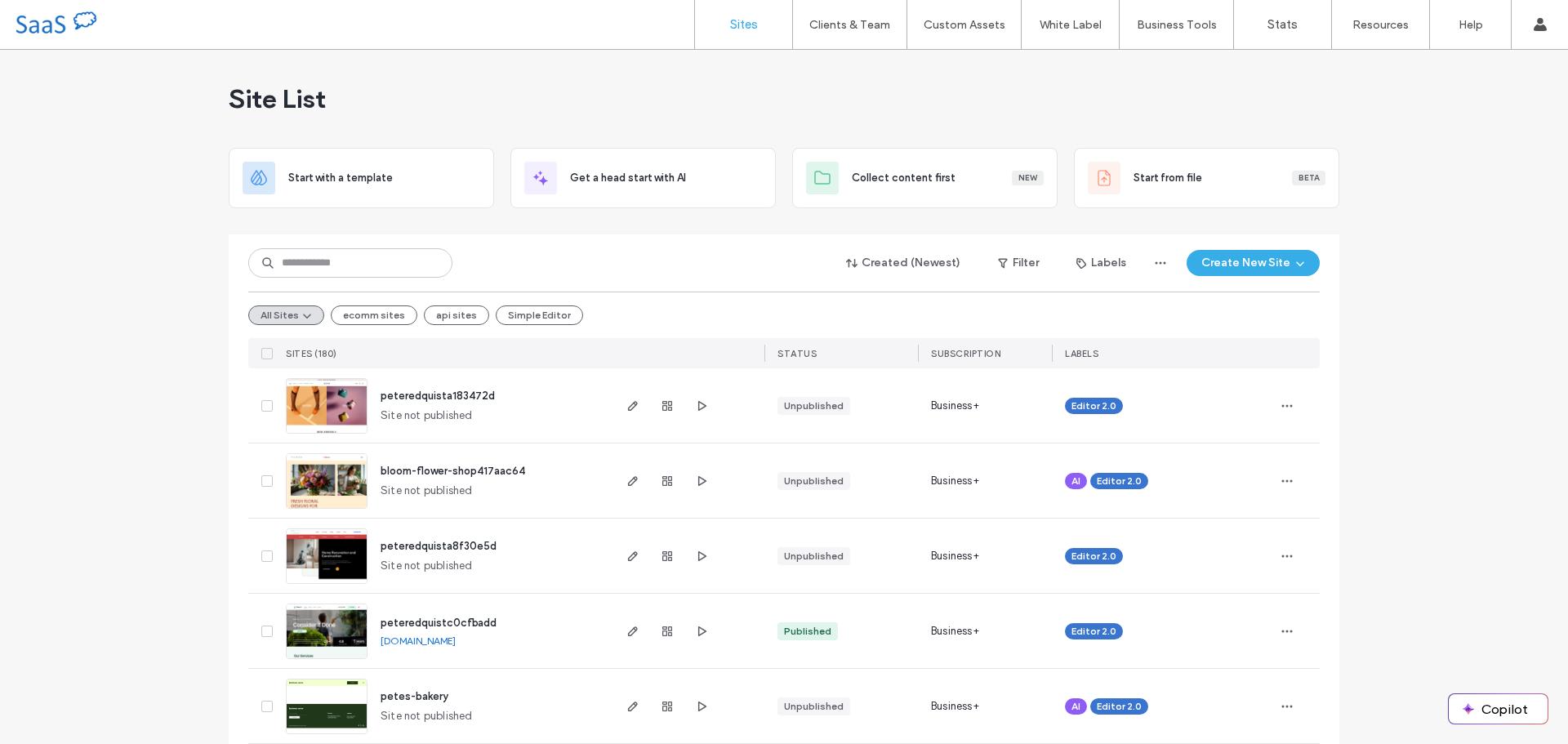
click at [1282, 405] on use "button" at bounding box center [1288, 406] width 11 height 3
click at [1196, 612] on span "Delete Site" at bounding box center [1207, 613] width 55 height 16
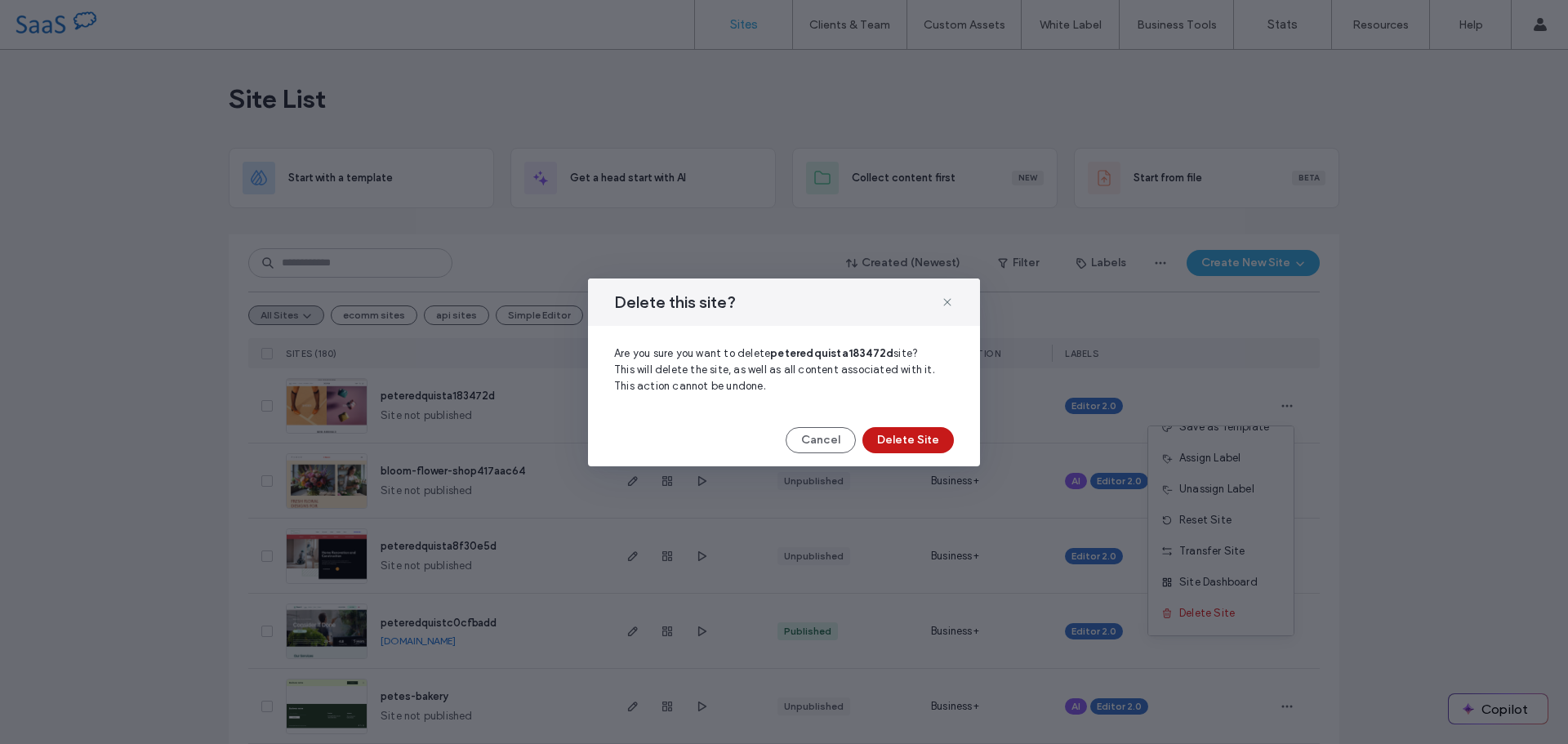
click at [940, 445] on button "Delete Site" at bounding box center [908, 440] width 92 height 26
